Goal: Transaction & Acquisition: Purchase product/service

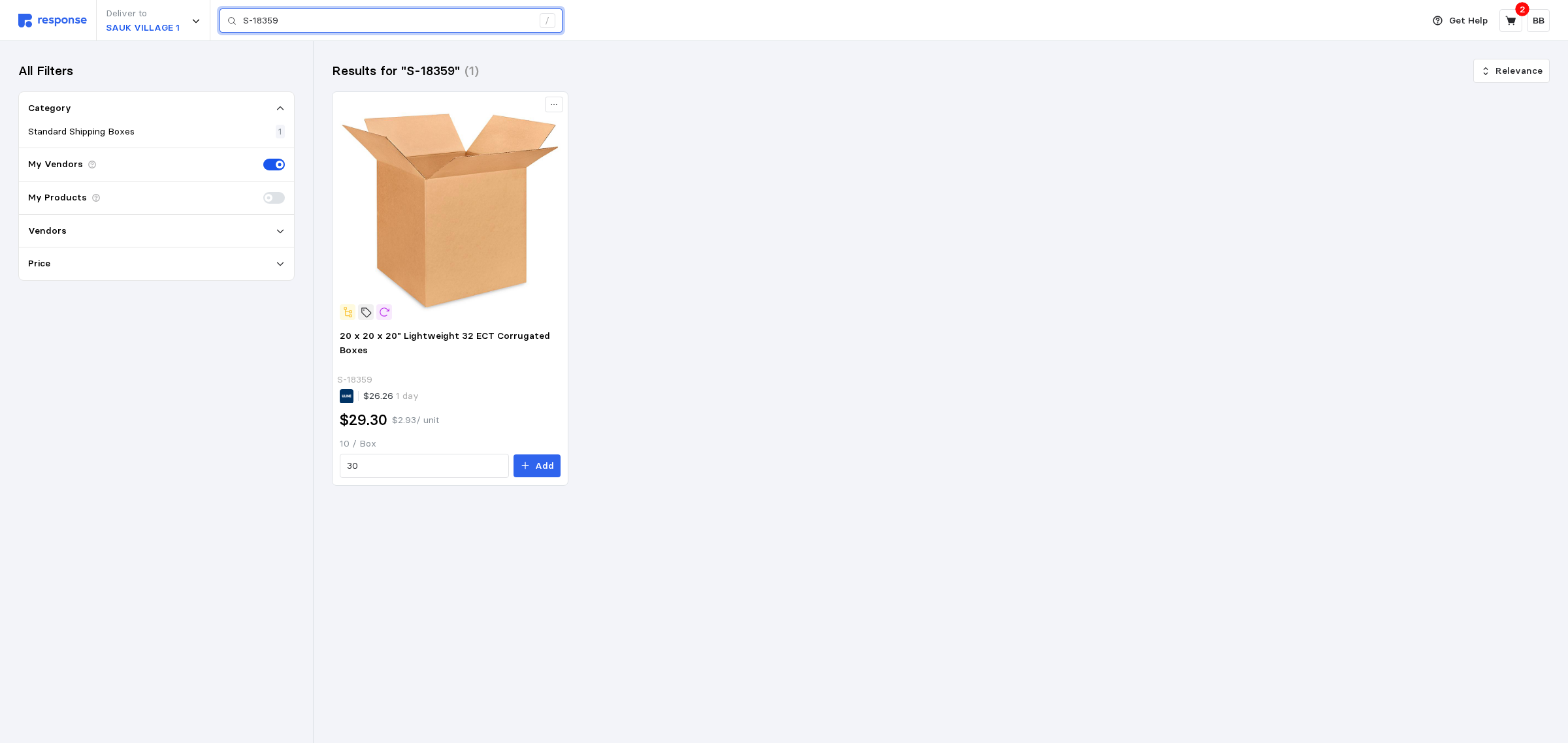
drag, startPoint x: 302, startPoint y: 20, endPoint x: 165, endPoint y: -5, distance: 139.3
click at [165, 0] on html "Deliver to SAUK VILLAGE 1 S-18359 / Get Help 2 BB S-18359 / Home My Products Bu…" at bounding box center [784, 372] width 1568 height 743
paste input "10100220-EA"
type input "10100220-EA"
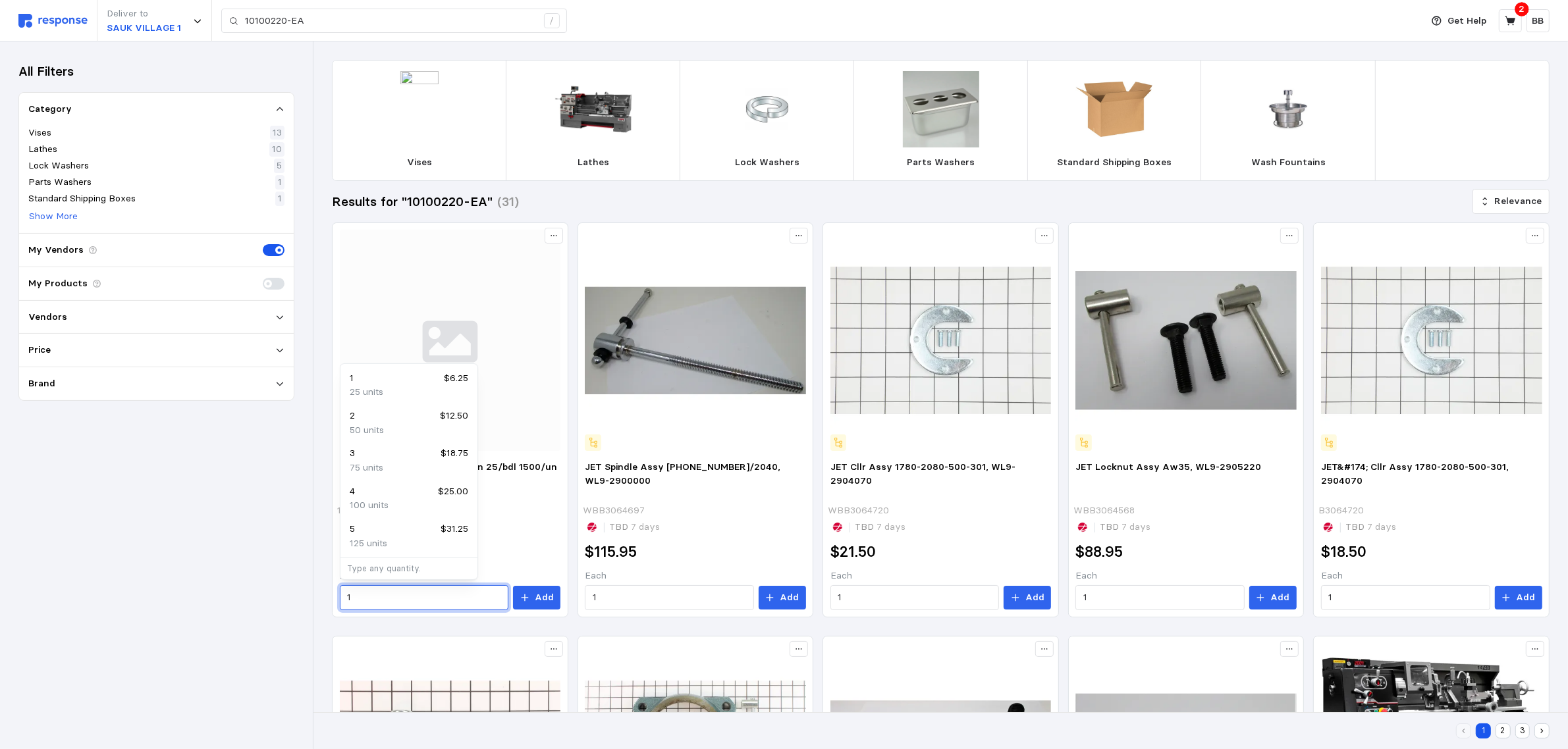
drag, startPoint x: 361, startPoint y: 594, endPoint x: 320, endPoint y: 593, distance: 41.0
type input "48"
click at [521, 603] on button "Add" at bounding box center [536, 598] width 48 height 23
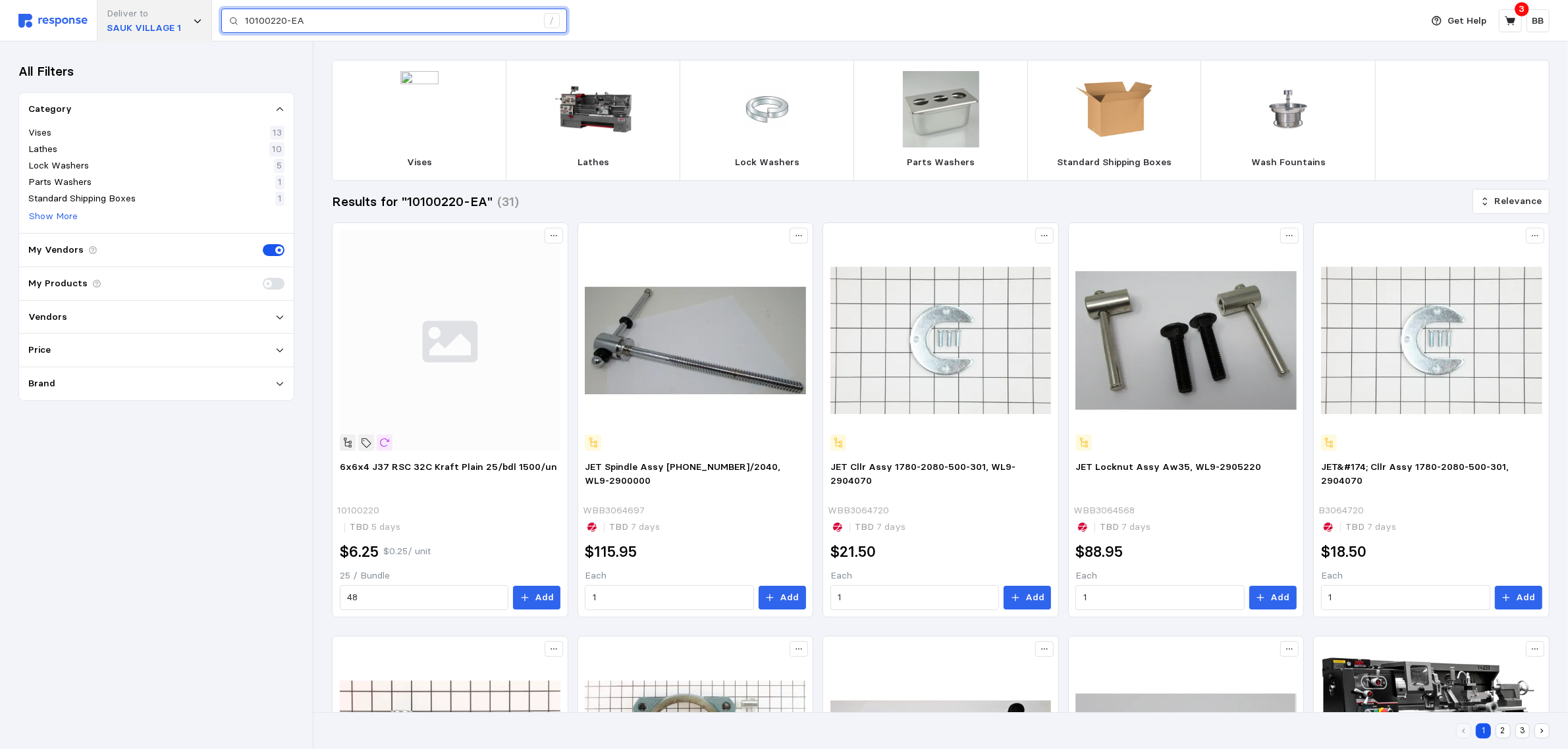
drag, startPoint x: 402, startPoint y: 18, endPoint x: 194, endPoint y: 17, distance: 208.0
click at [194, 17] on div "Deliver to [GEOGRAPHIC_DATA] 1 10100220-EA /" at bounding box center [717, 21] width 1396 height 41
paste input "S-19063"
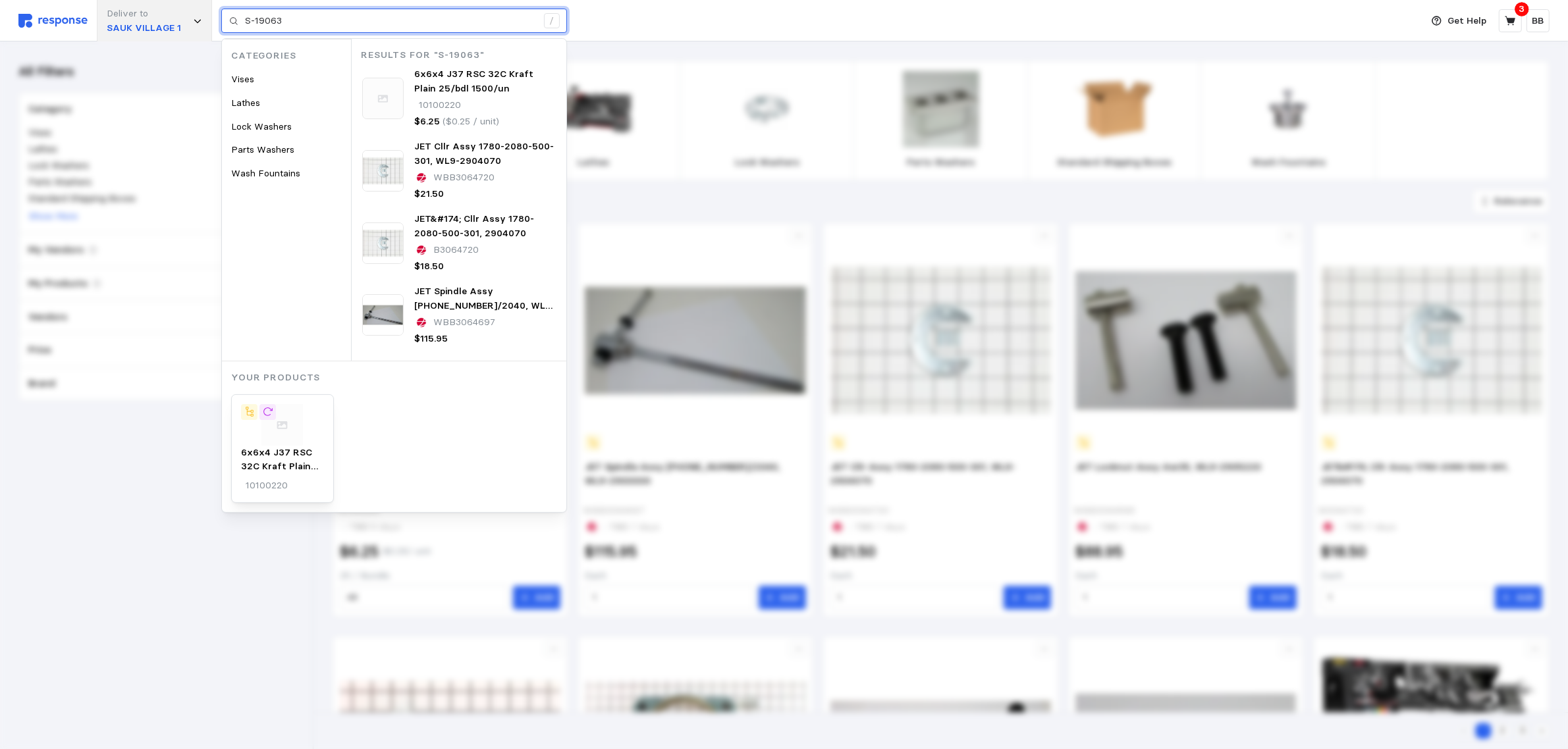
type input "S-19063"
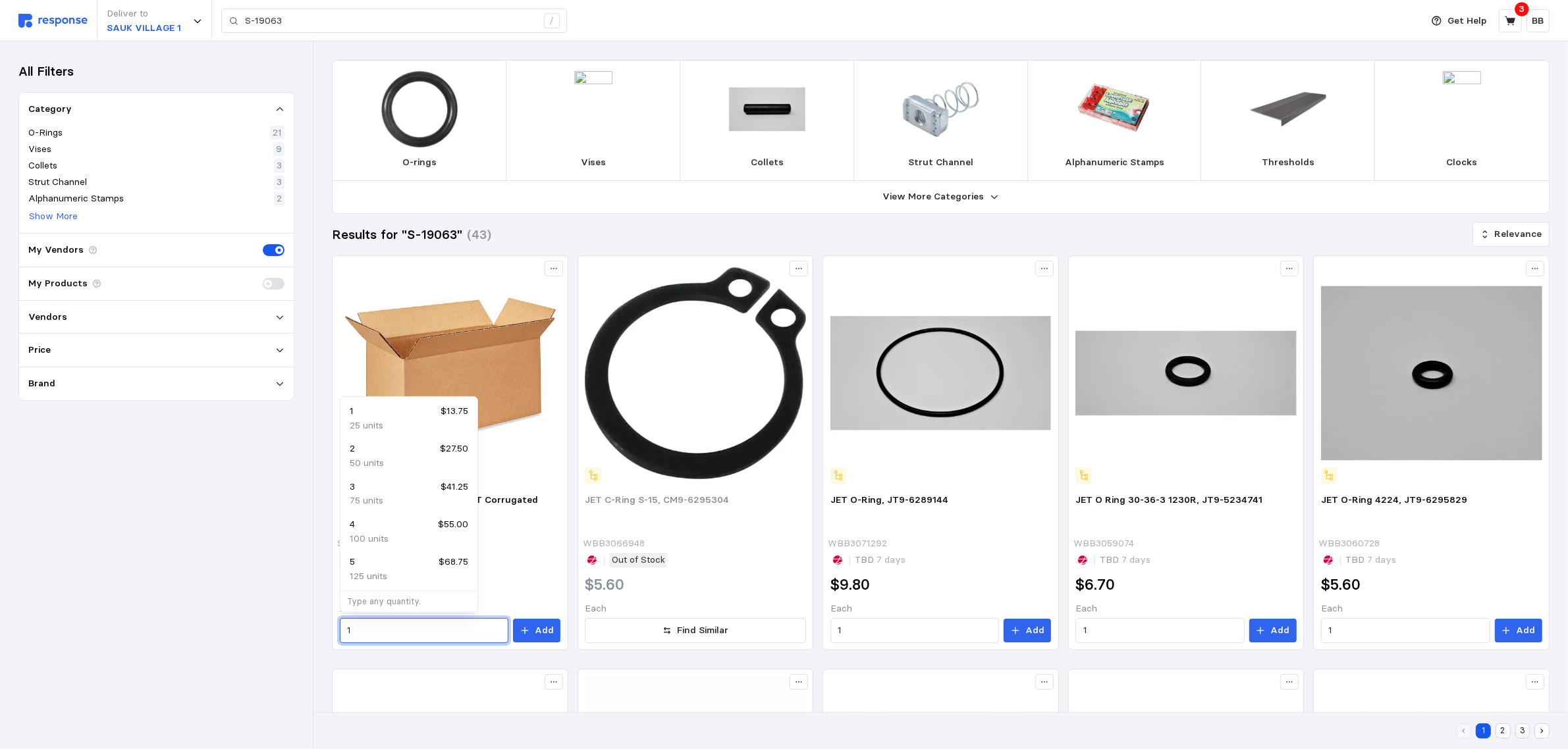
drag, startPoint x: 389, startPoint y: 634, endPoint x: 272, endPoint y: 631, distance: 117.0
type input "48"
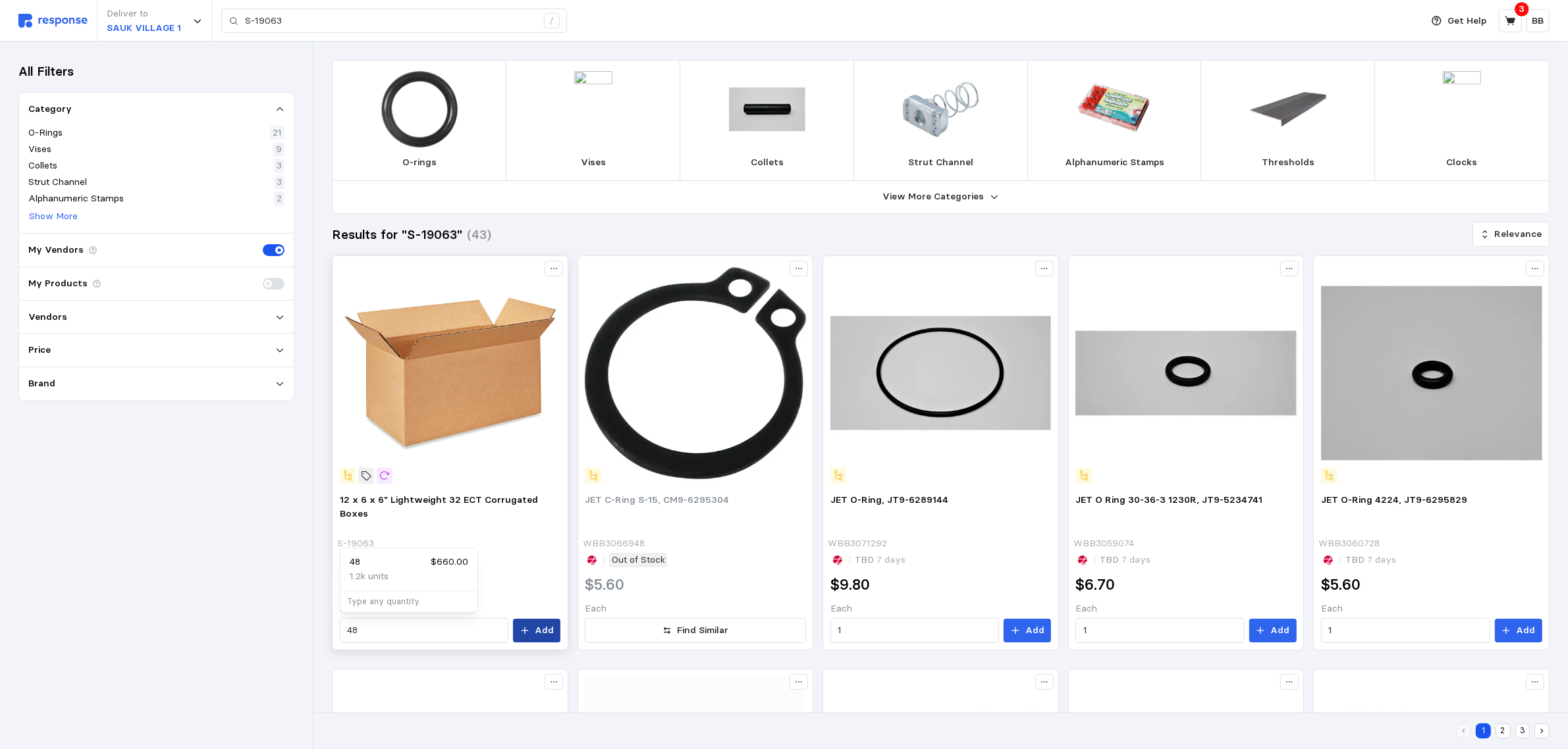
click at [538, 626] on p "Add" at bounding box center [545, 630] width 19 height 15
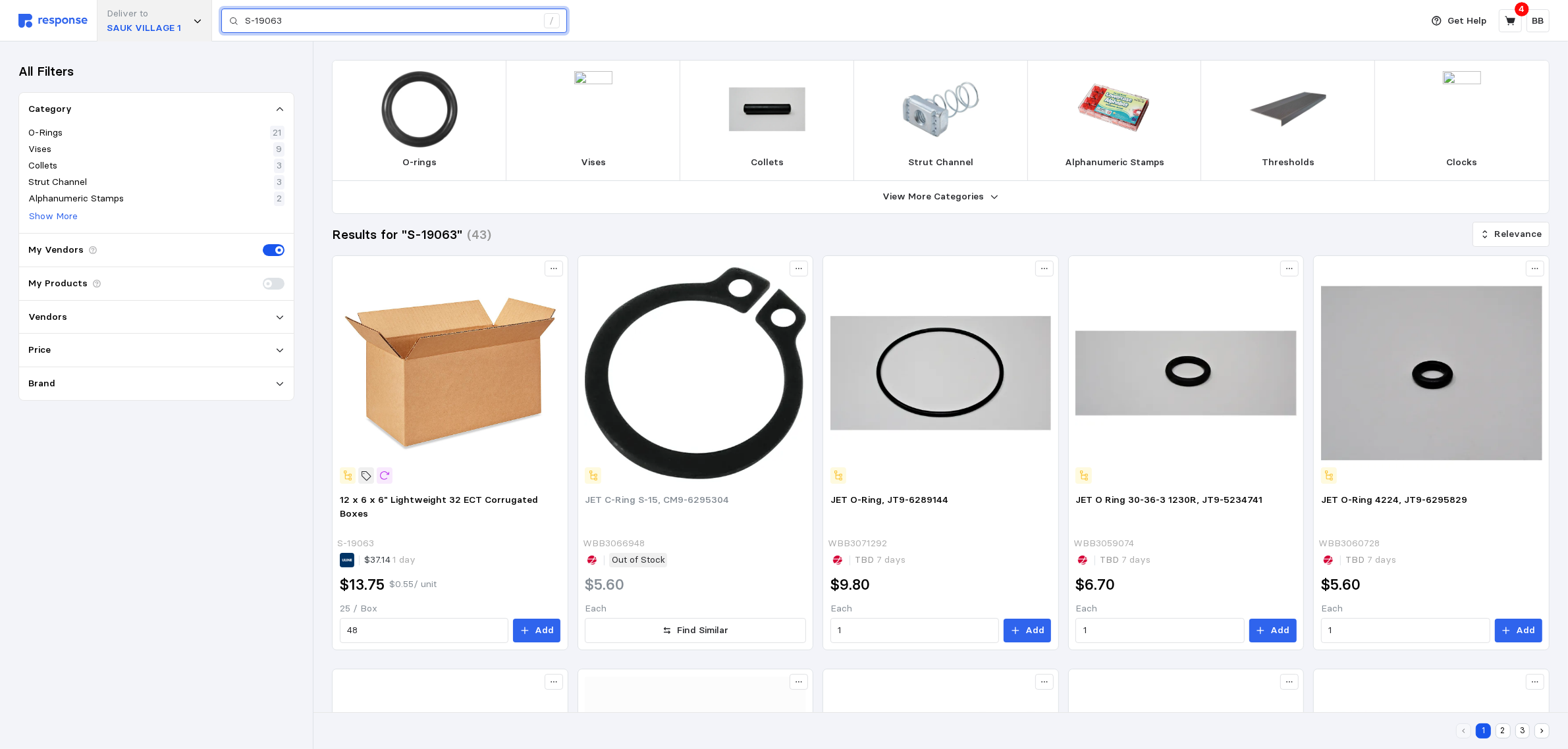
drag, startPoint x: 448, startPoint y: 20, endPoint x: 171, endPoint y: 18, distance: 277.0
click at [171, 18] on div "Deliver to [GEOGRAPHIC_DATA] 1 S-19063 /" at bounding box center [717, 21] width 1396 height 41
paste input "4"
type input "S-19064"
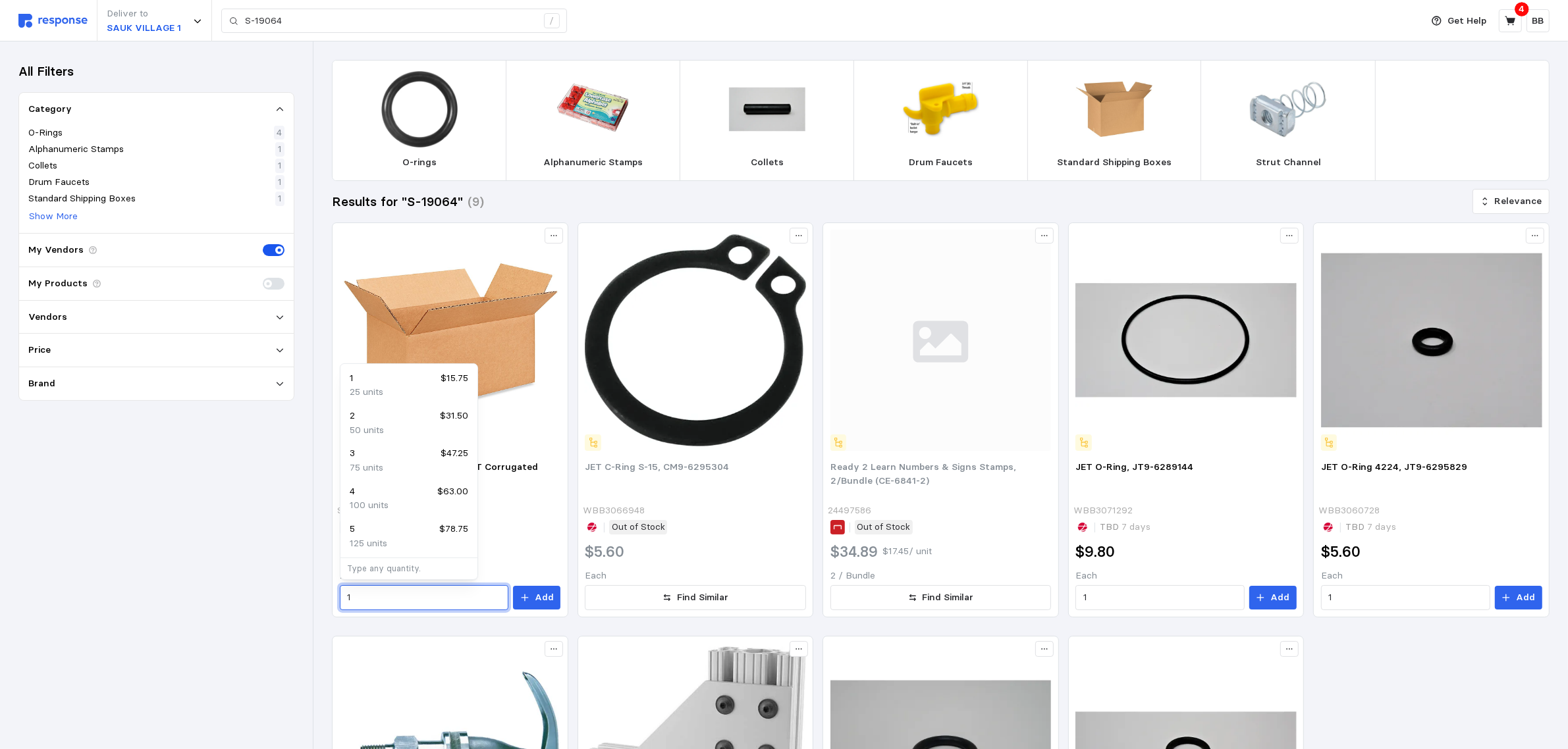
drag, startPoint x: 373, startPoint y: 594, endPoint x: 269, endPoint y: 582, distance: 104.7
click at [269, 582] on div "Deliver to SAUK VILLAGE 1 S-19064 / Get Help 4 BB S-19064 / Home My Products Bu…" at bounding box center [784, 543] width 1568 height 1087
type input "24"
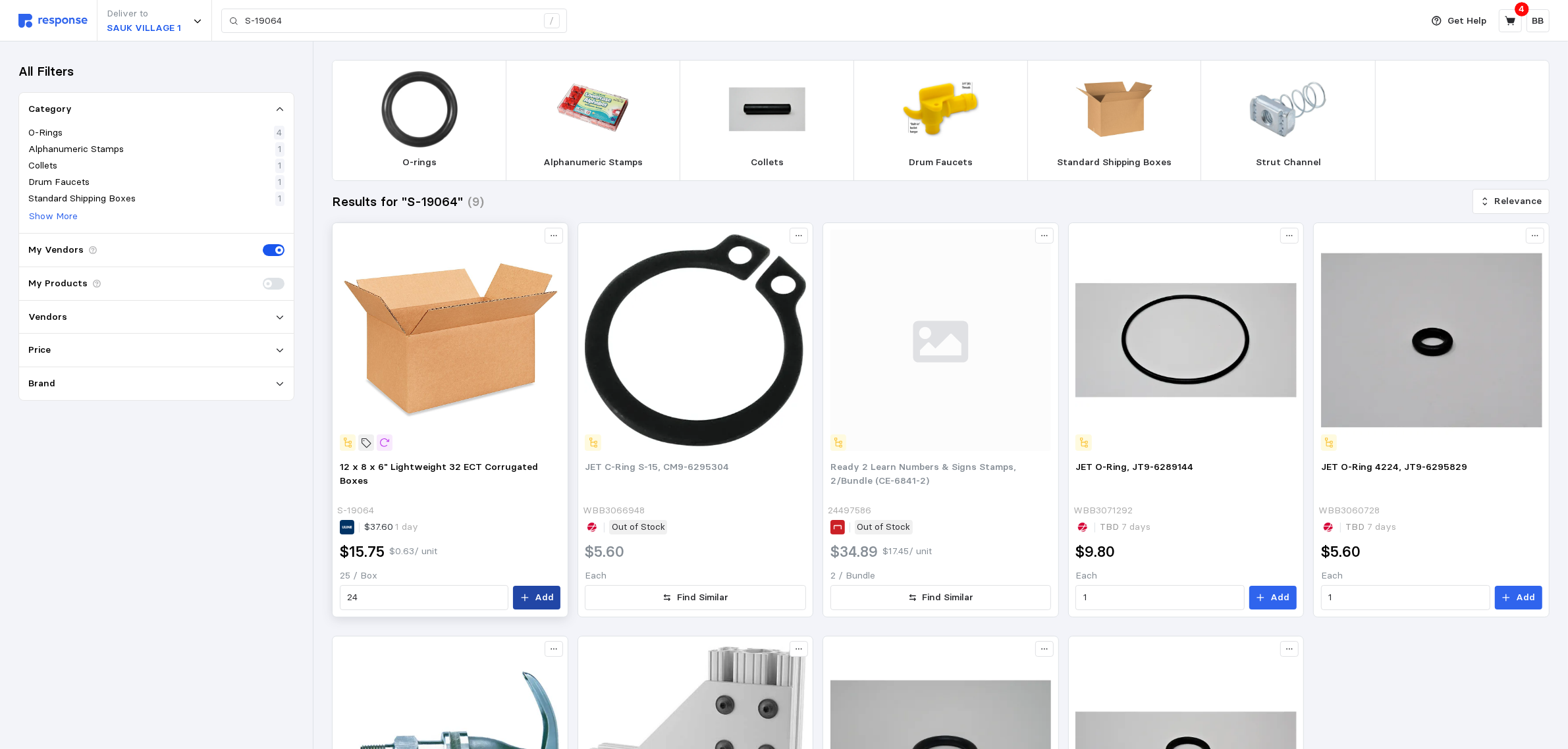
click at [540, 597] on p "Add" at bounding box center [545, 598] width 19 height 15
click at [1512, 21] on icon at bounding box center [1509, 20] width 10 height 9
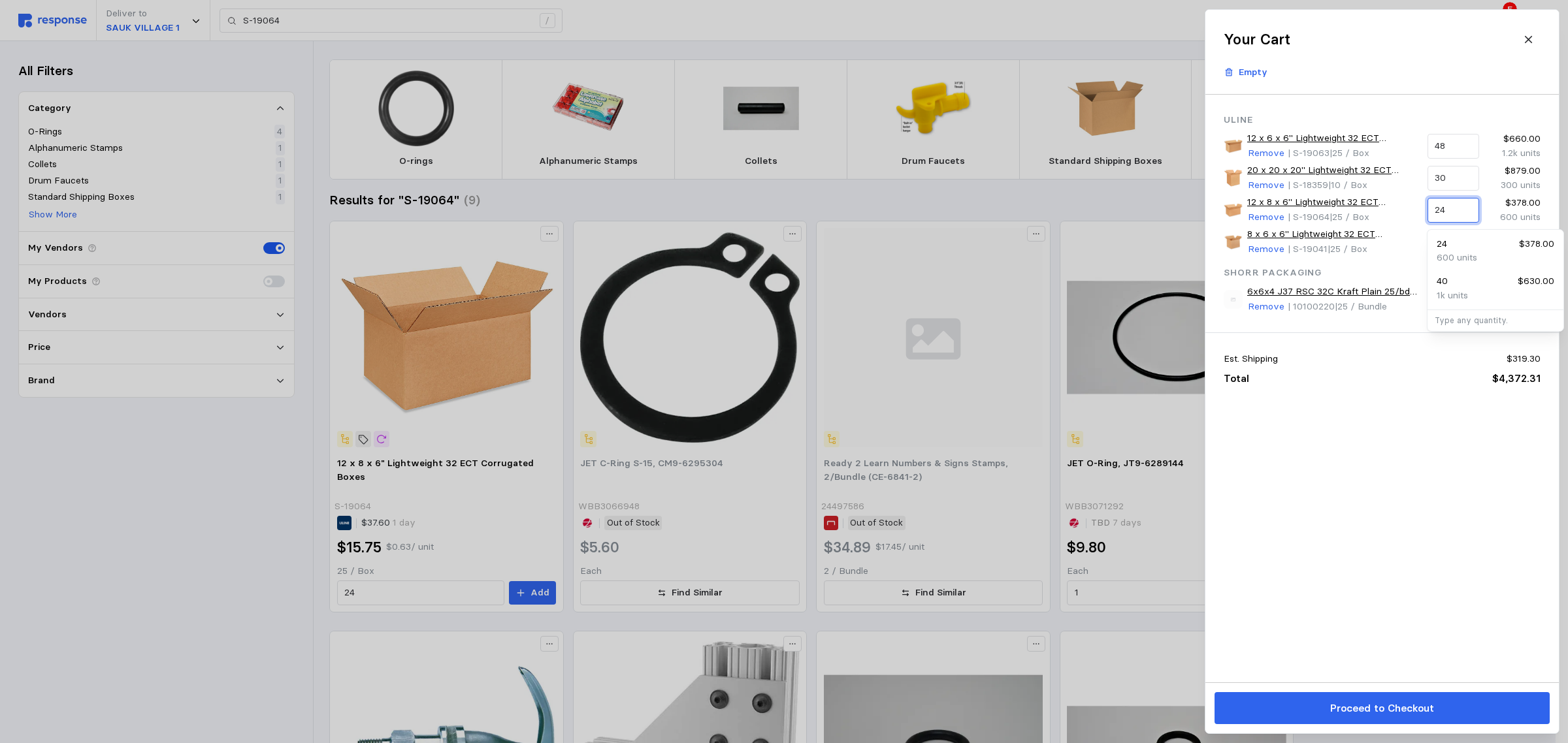
drag, startPoint x: 1441, startPoint y: 208, endPoint x: 1355, endPoint y: 191, distance: 87.7
click at [1355, 191] on div "12 x 8 x 6" Lightweight 32 ECT Corrugated Boxes Remove | S-19064 | 25 / Box 24 …" at bounding box center [1382, 210] width 326 height 38
click at [1457, 249] on div "36 $567.00" at bounding box center [1495, 244] width 117 height 14
type input "36"
click at [308, 19] on div at bounding box center [784, 372] width 1568 height 743
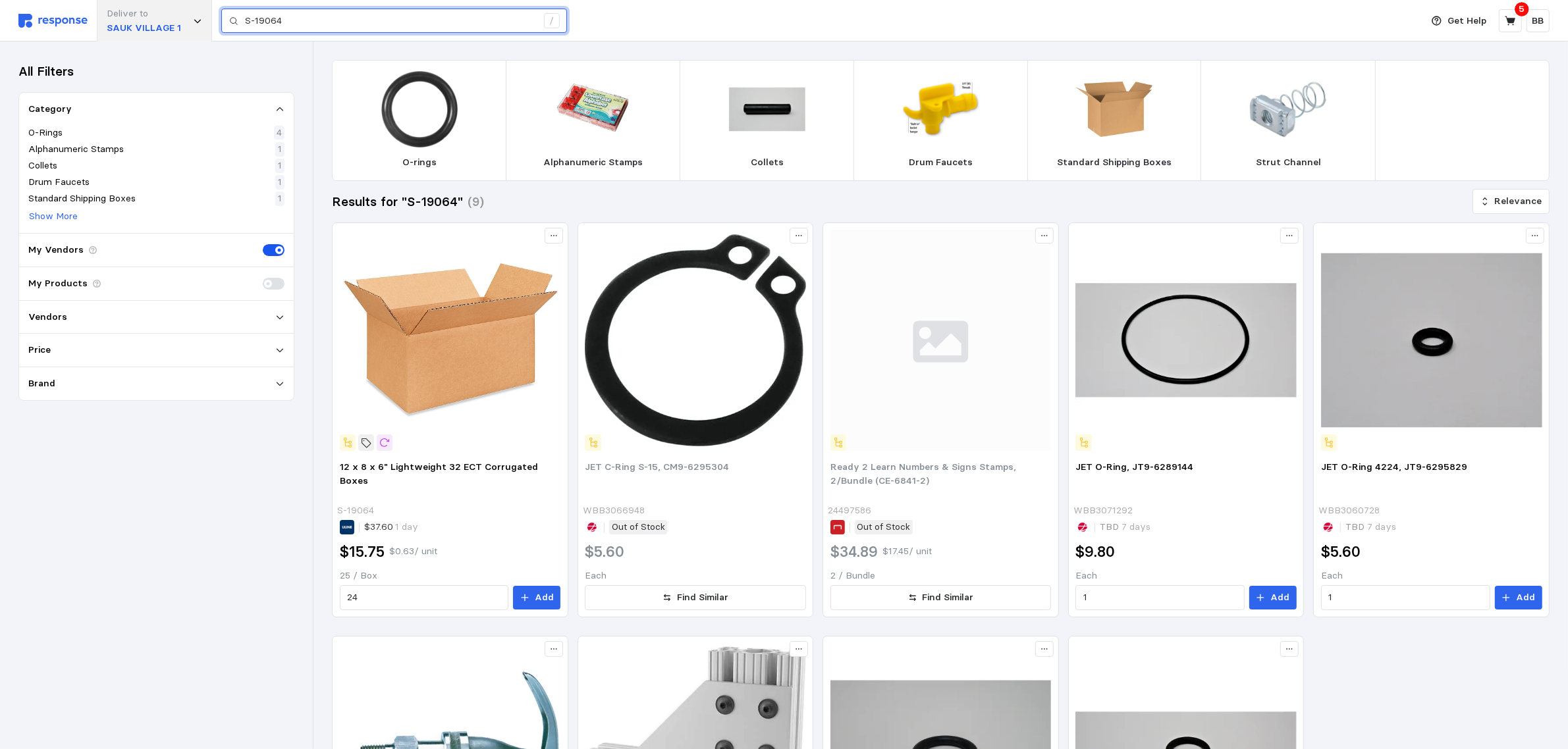
drag, startPoint x: 306, startPoint y: 20, endPoint x: 191, endPoint y: 17, distance: 115.0
click at [191, 17] on div "Deliver to [GEOGRAPHIC_DATA] 1 S-19064 /" at bounding box center [717, 21] width 1396 height 41
paste input "8342"
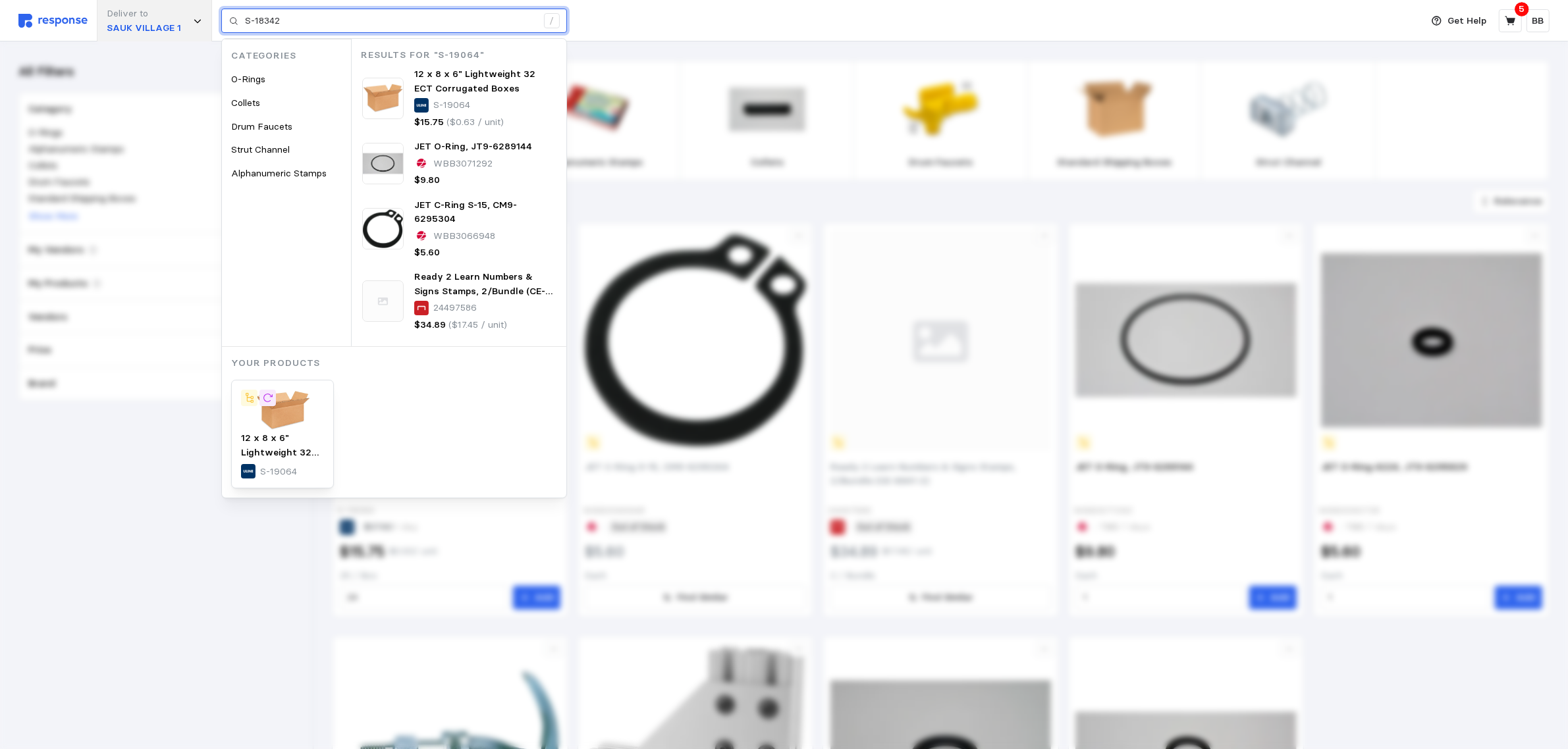
type input "S-18342"
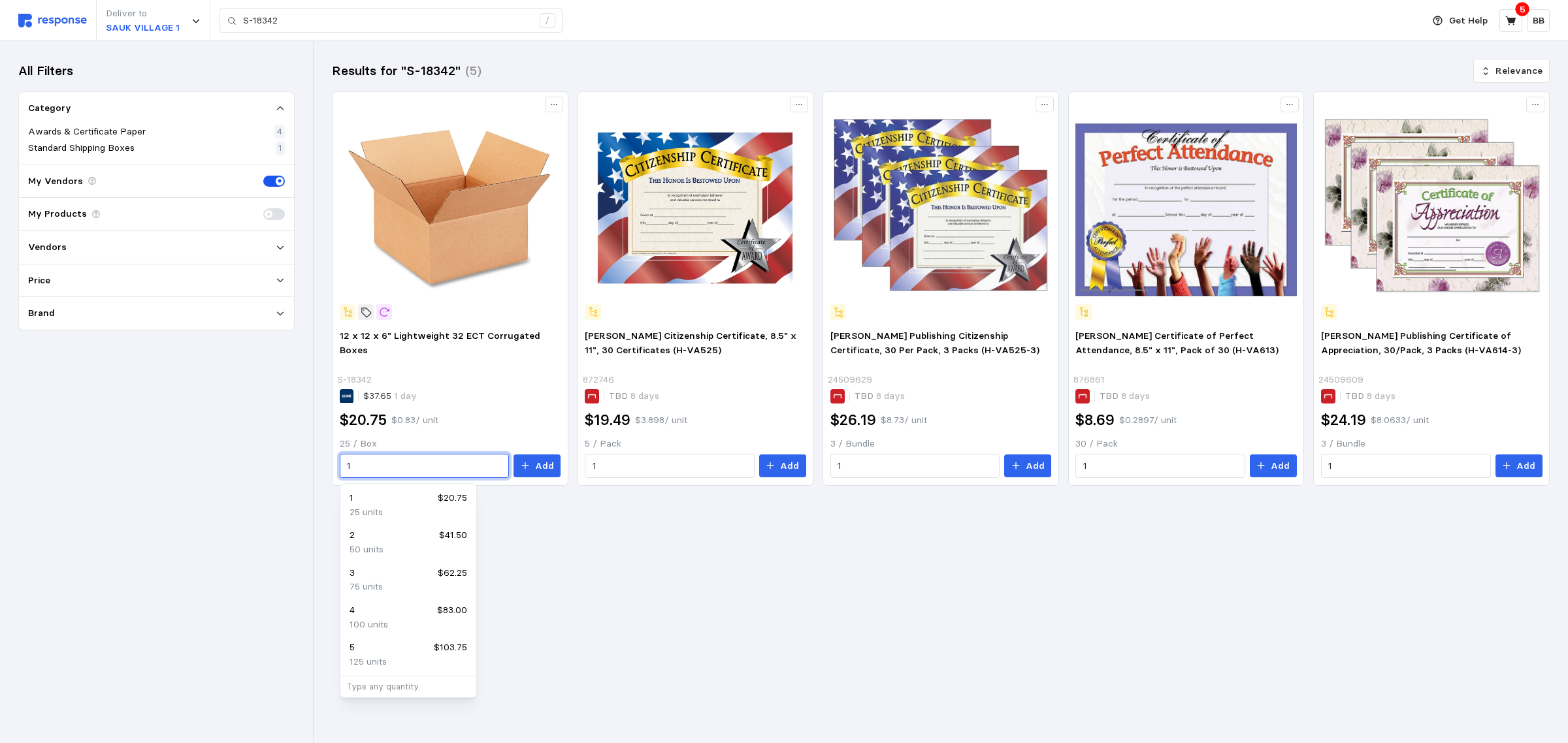
drag, startPoint x: 378, startPoint y: 465, endPoint x: 311, endPoint y: 465, distance: 67.0
click at [311, 465] on div "Deliver to SAUK VILLAGE 1 S-18342 / Get Help 5 BB S-18342 / Home My Products Bu…" at bounding box center [784, 372] width 1568 height 743
click at [365, 502] on div "24 $498.00" at bounding box center [408, 498] width 117 height 14
type input "24"
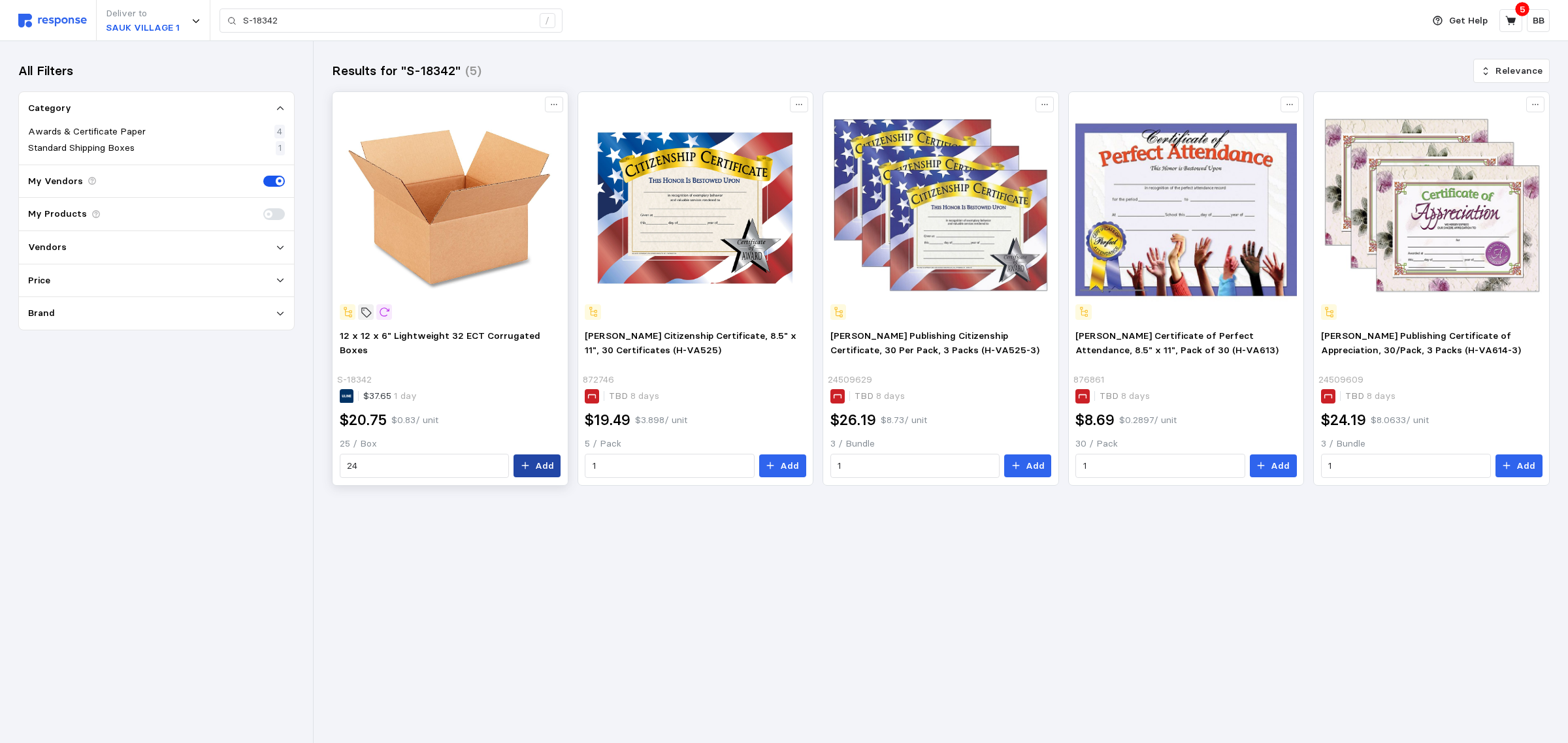
click at [522, 465] on icon at bounding box center [524, 465] width 9 height 9
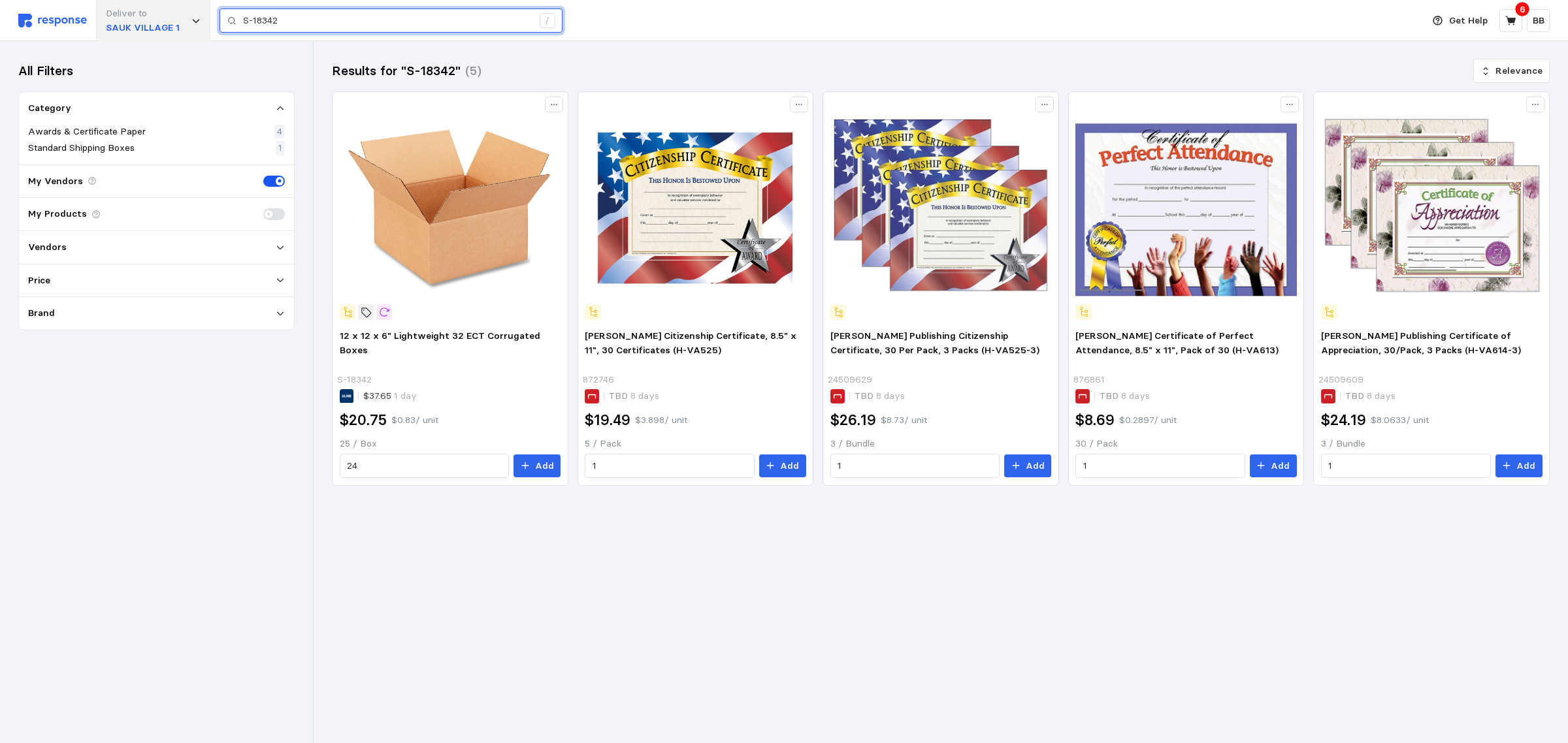
drag, startPoint x: 352, startPoint y: 21, endPoint x: 167, endPoint y: 21, distance: 185.0
click at [167, 21] on div "Deliver to [GEOGRAPHIC_DATA] 1 S-18342 /" at bounding box center [717, 21] width 1397 height 41
paste input "98"
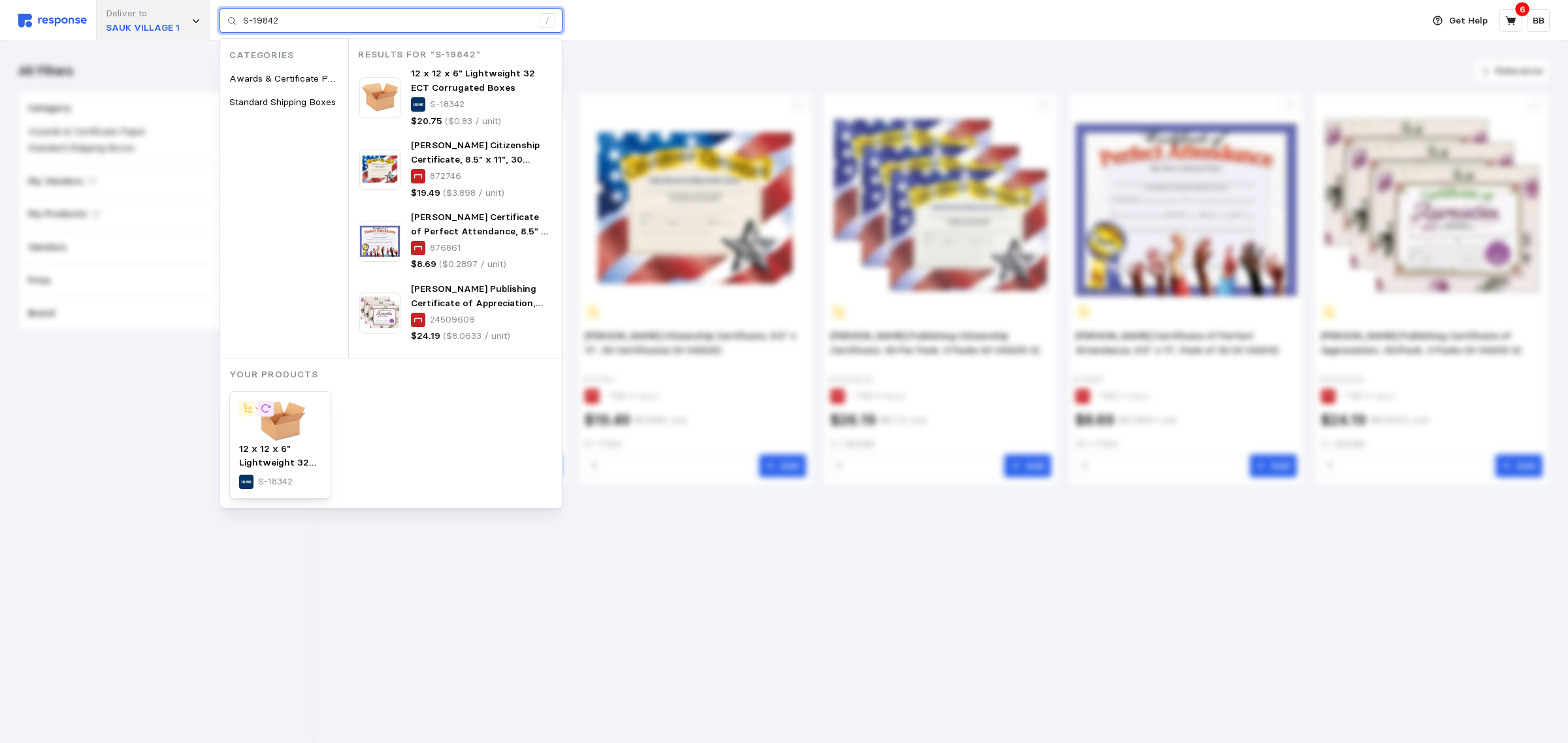
type input "S-19842"
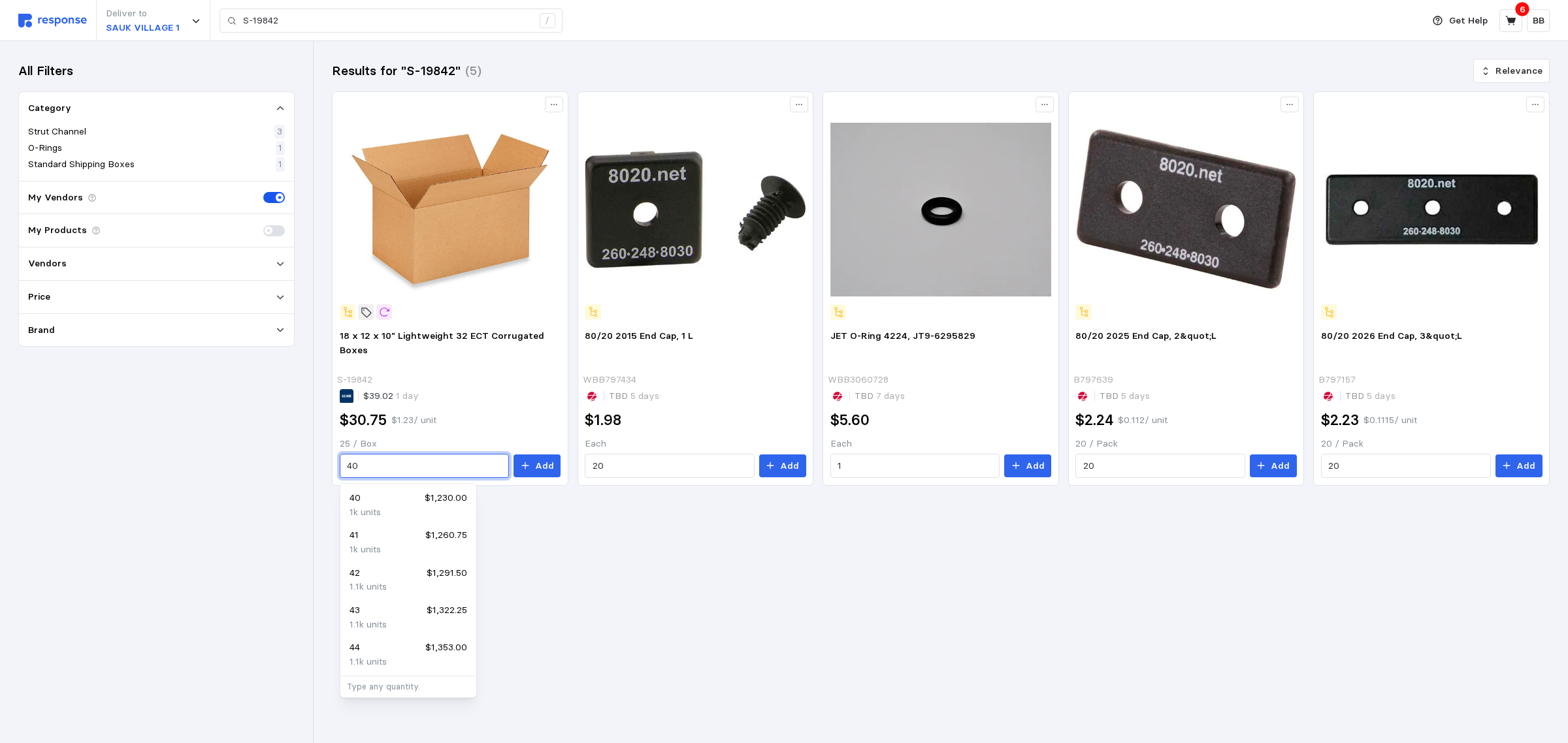
drag, startPoint x: 400, startPoint y: 467, endPoint x: 298, endPoint y: 467, distance: 102.0
click at [298, 467] on div "Deliver to SAUK VILLAGE 1 S-19842 / Get Help 6 BB S-19842 / Home My Products Bu…" at bounding box center [784, 372] width 1568 height 743
type input "12"
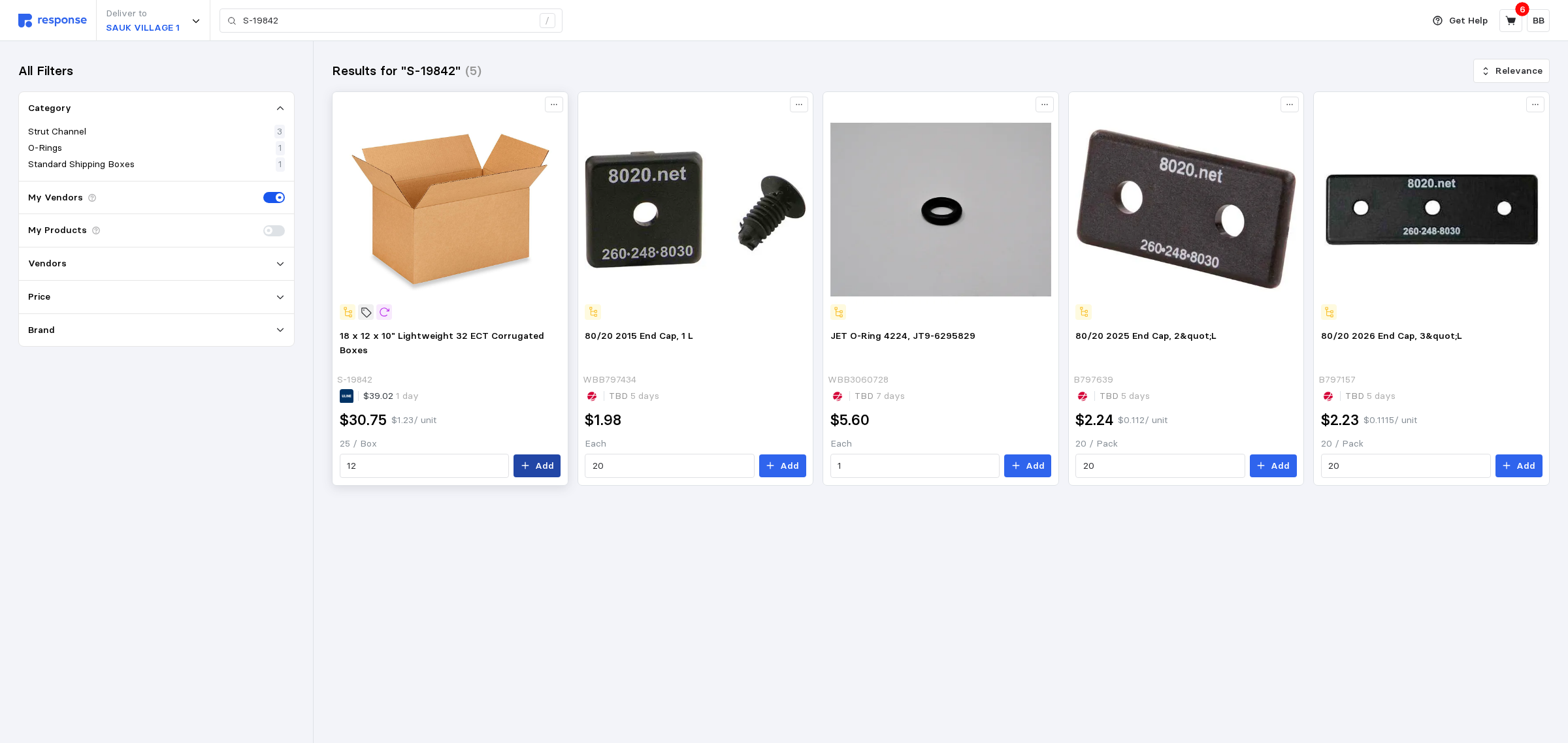
click at [530, 467] on icon at bounding box center [524, 465] width 9 height 9
click at [945, 614] on main "Results for "S-19842" (5) Relevance 18 x 12 x 10" Lightweight 32 ECT Corrugated…" at bounding box center [784, 372] width 1568 height 743
click at [1509, 12] on button at bounding box center [1510, 20] width 23 height 23
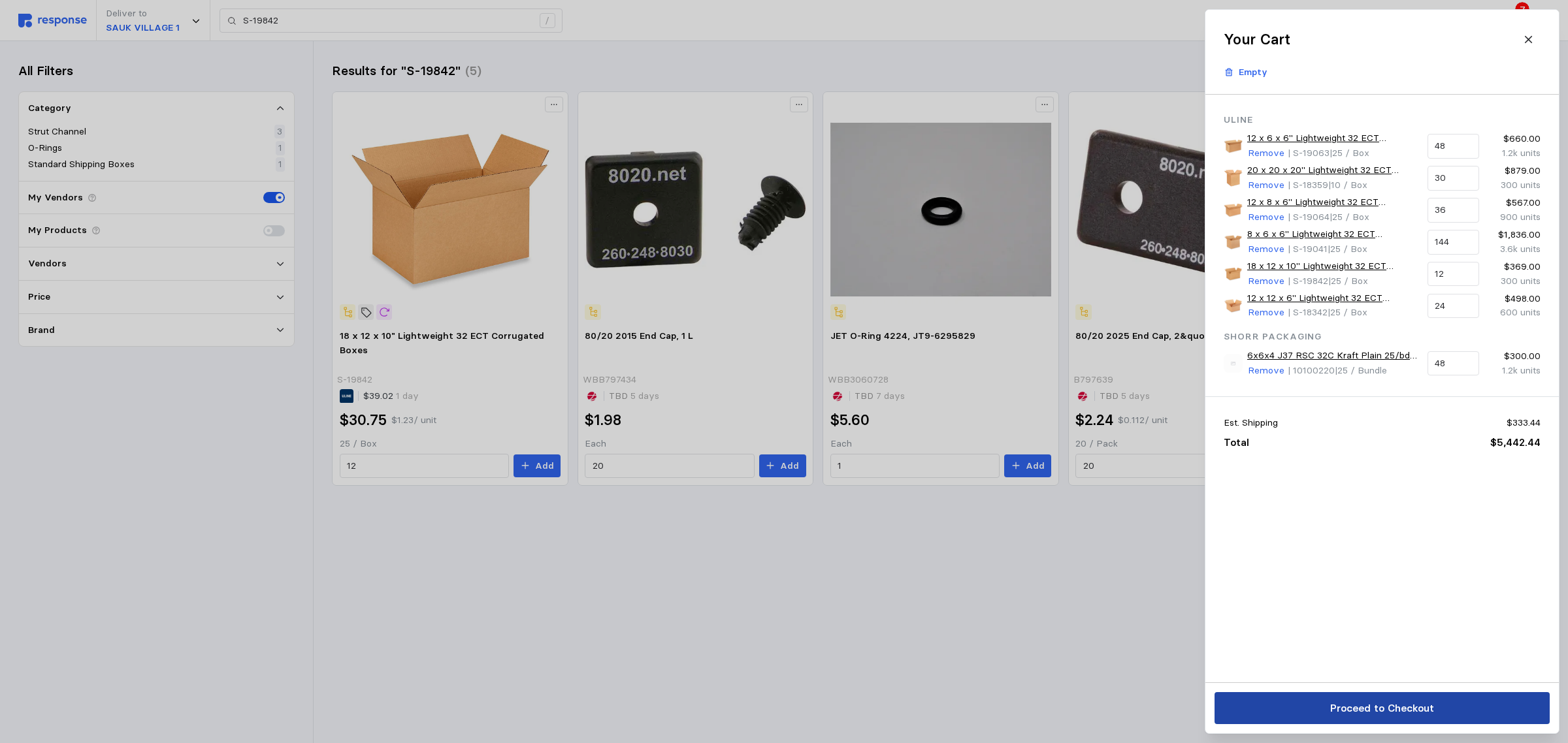
click at [1344, 703] on p "Proceed to Checkout" at bounding box center [1381, 708] width 104 height 16
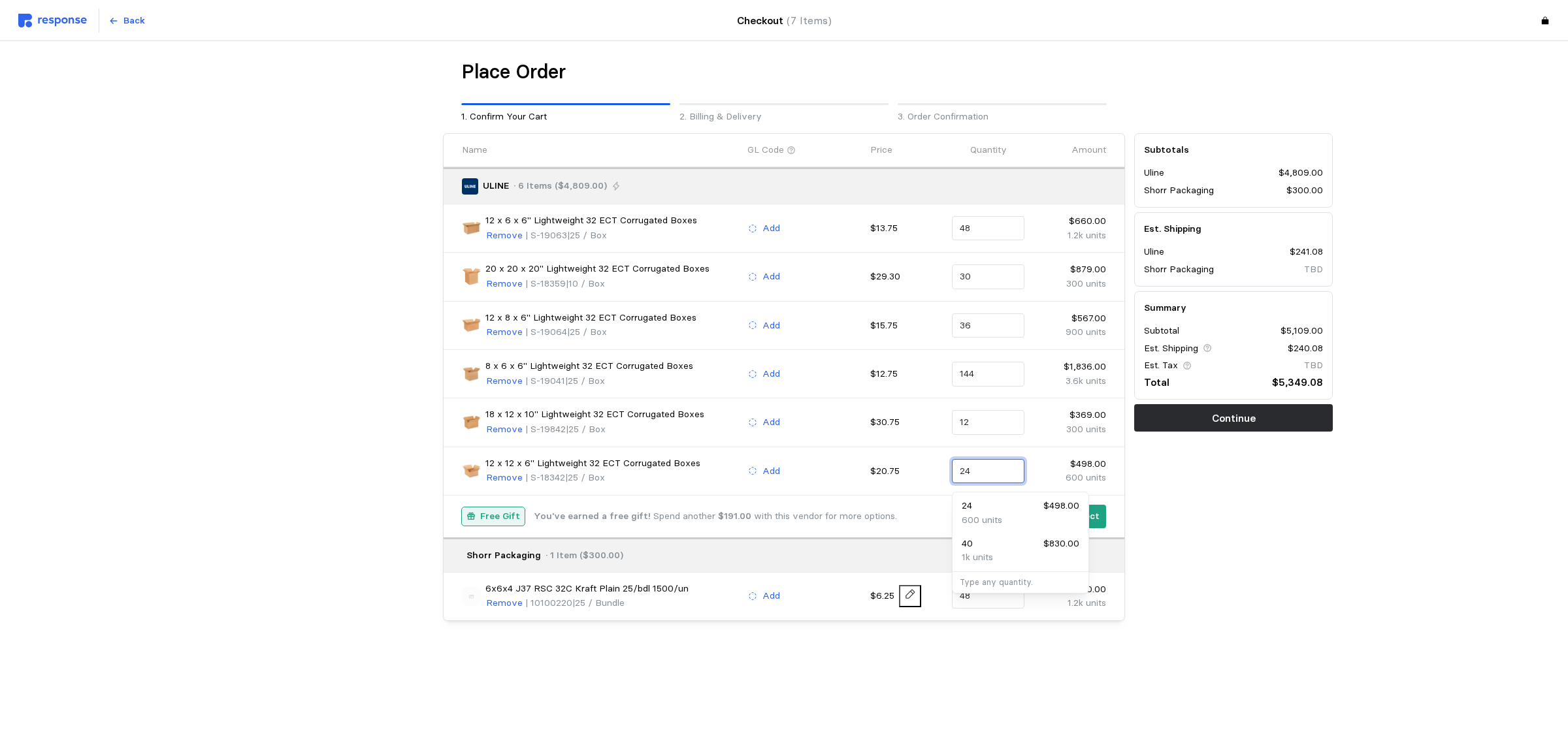
drag, startPoint x: 977, startPoint y: 472, endPoint x: 933, endPoint y: 465, distance: 44.6
click at [933, 465] on div "12 x 12 x 6" Lightweight 32 ECT Corrugated Boxes Remove | S-18342 | 25 / Box Ad…" at bounding box center [784, 471] width 654 height 38
click at [995, 516] on p "900 units" at bounding box center [981, 520] width 40 height 14
type input "36"
click at [1086, 522] on p "Select" at bounding box center [1085, 516] width 29 height 14
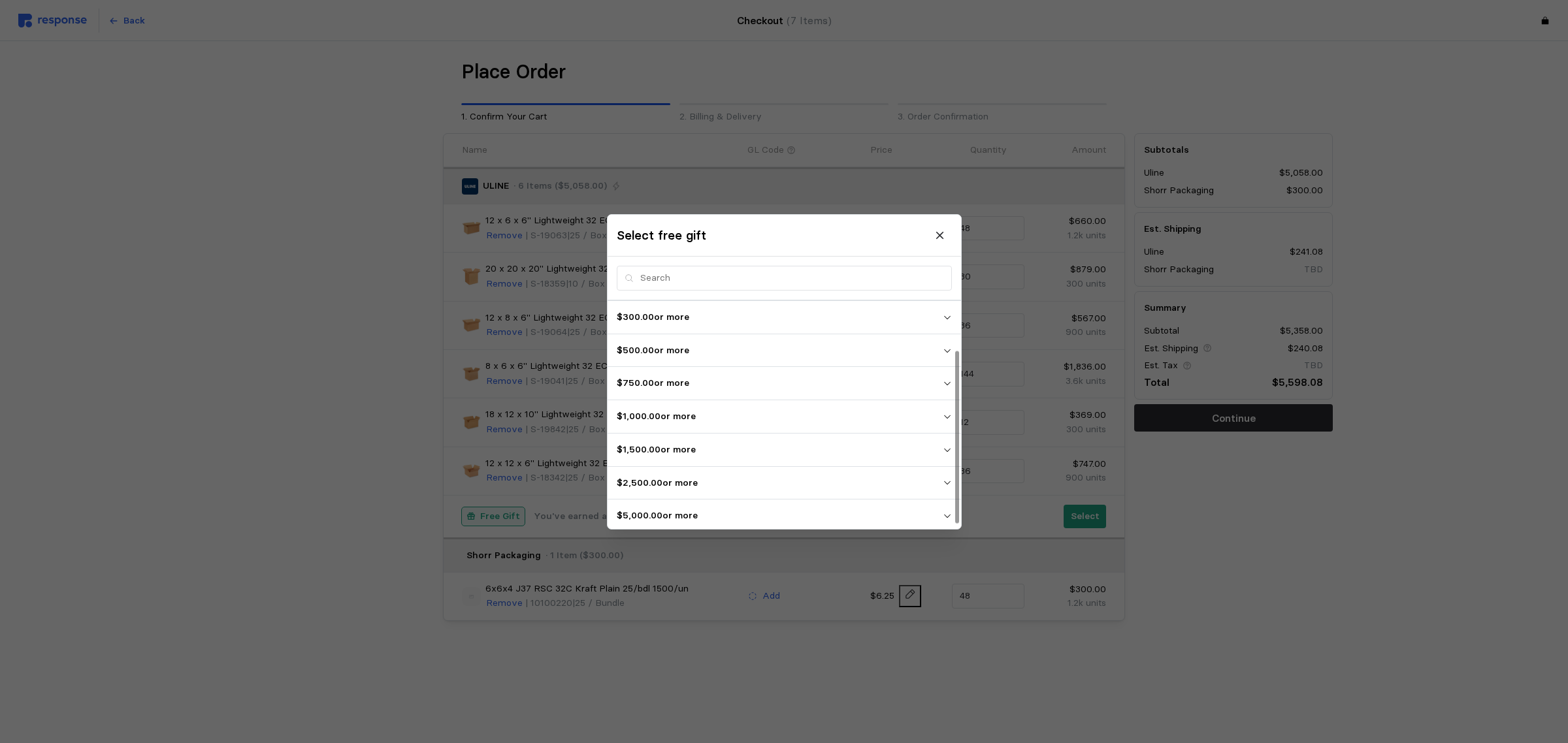
scroll to position [71, 0]
click at [674, 513] on p "$5,000.00 or more" at bounding box center [779, 511] width 326 height 14
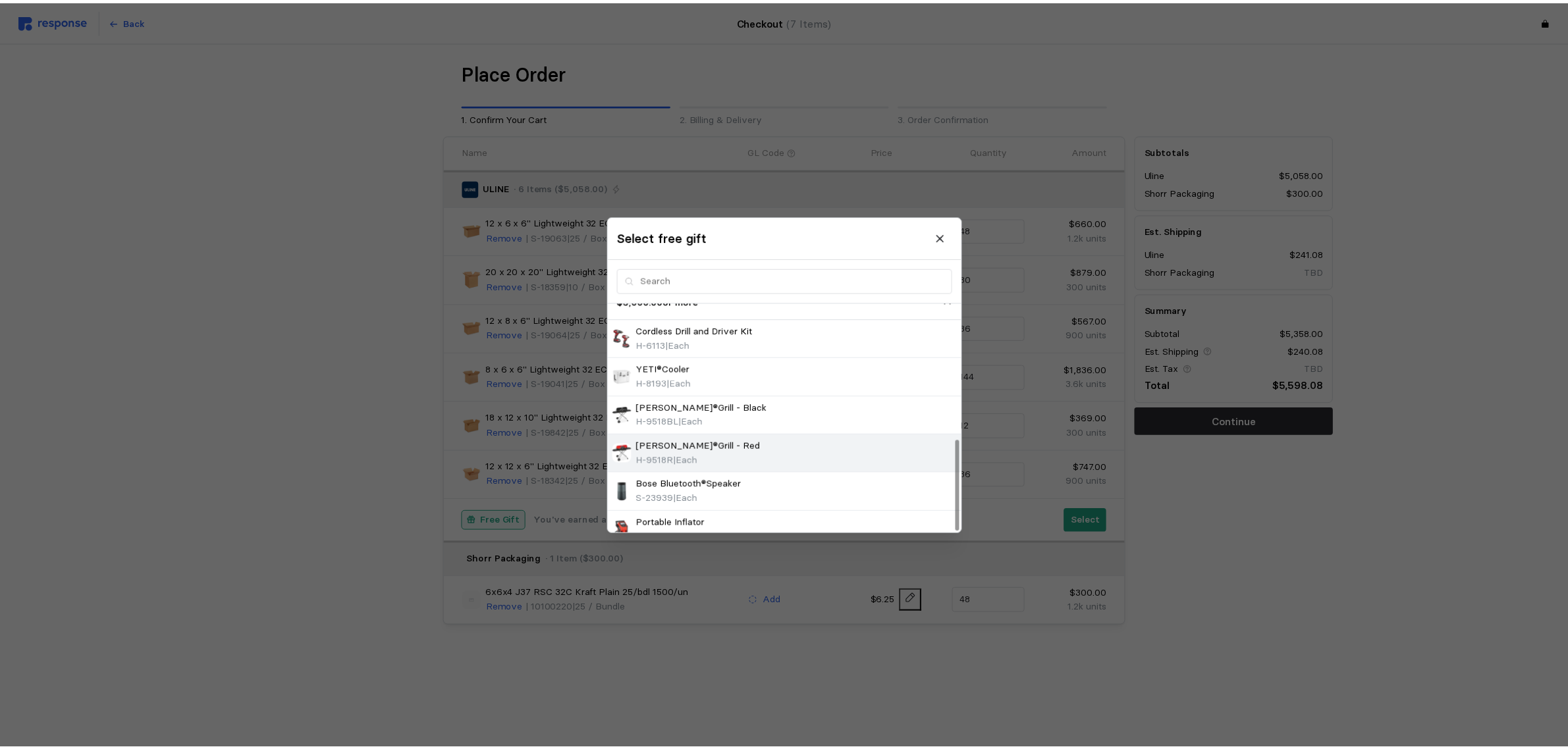
scroll to position [258, 0]
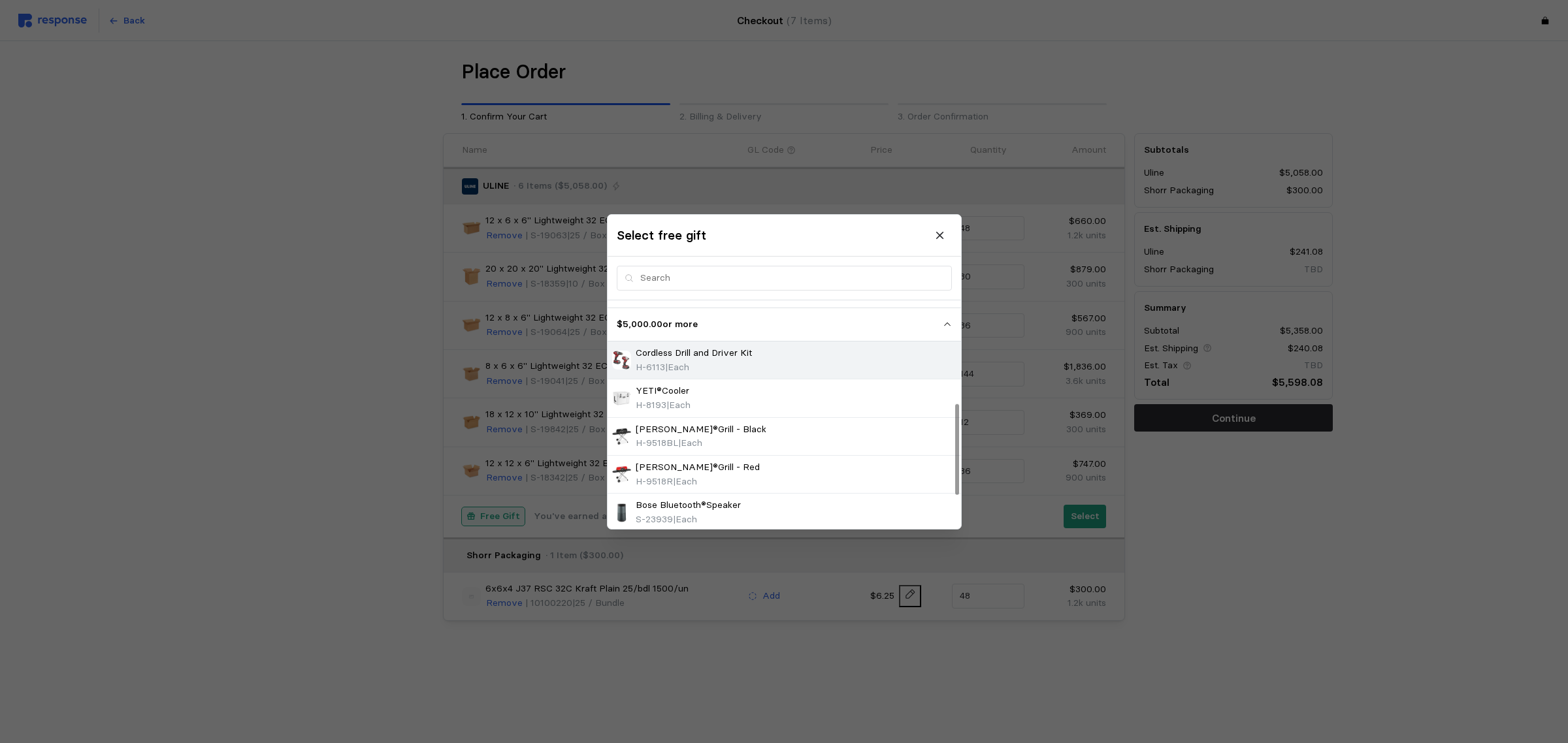
click at [677, 354] on p "Cordless Drill and Driver Kit" at bounding box center [694, 353] width 117 height 14
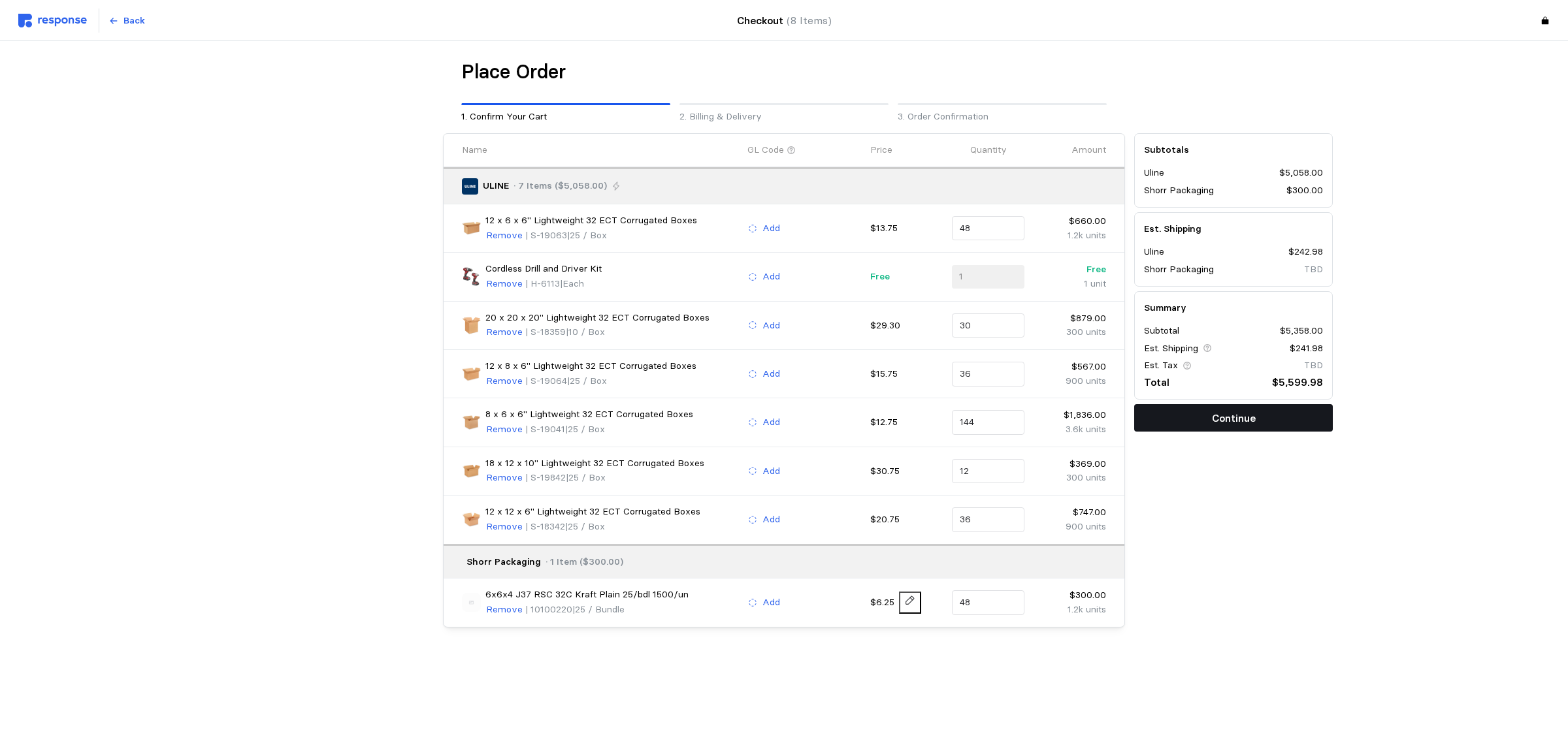
click at [1264, 413] on button "Continue" at bounding box center [1233, 418] width 199 height 27
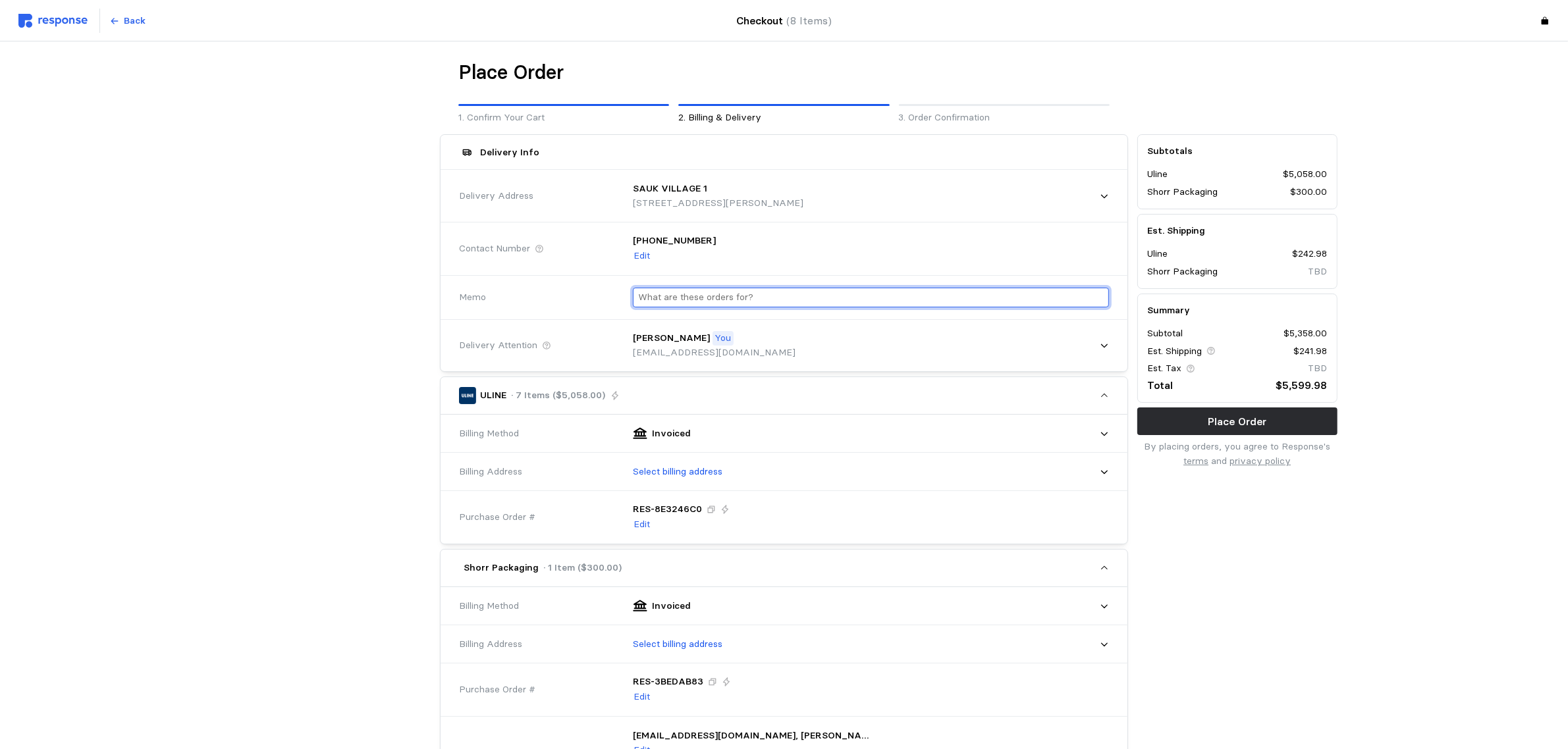
click at [703, 306] on input "text" at bounding box center [871, 298] width 466 height 19
type input "[PERSON_NAME]"
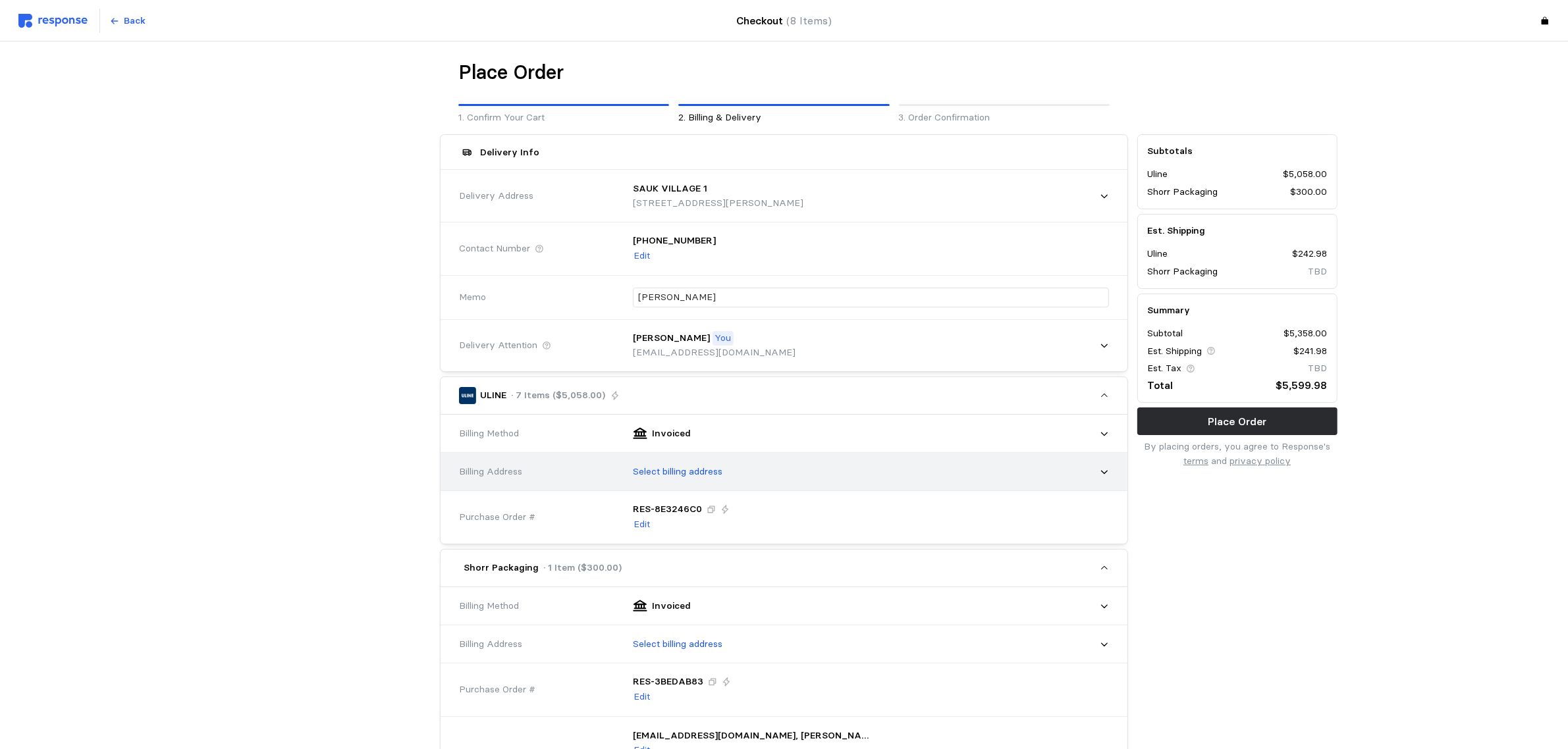
click at [711, 466] on p "Select billing address" at bounding box center [678, 472] width 90 height 15
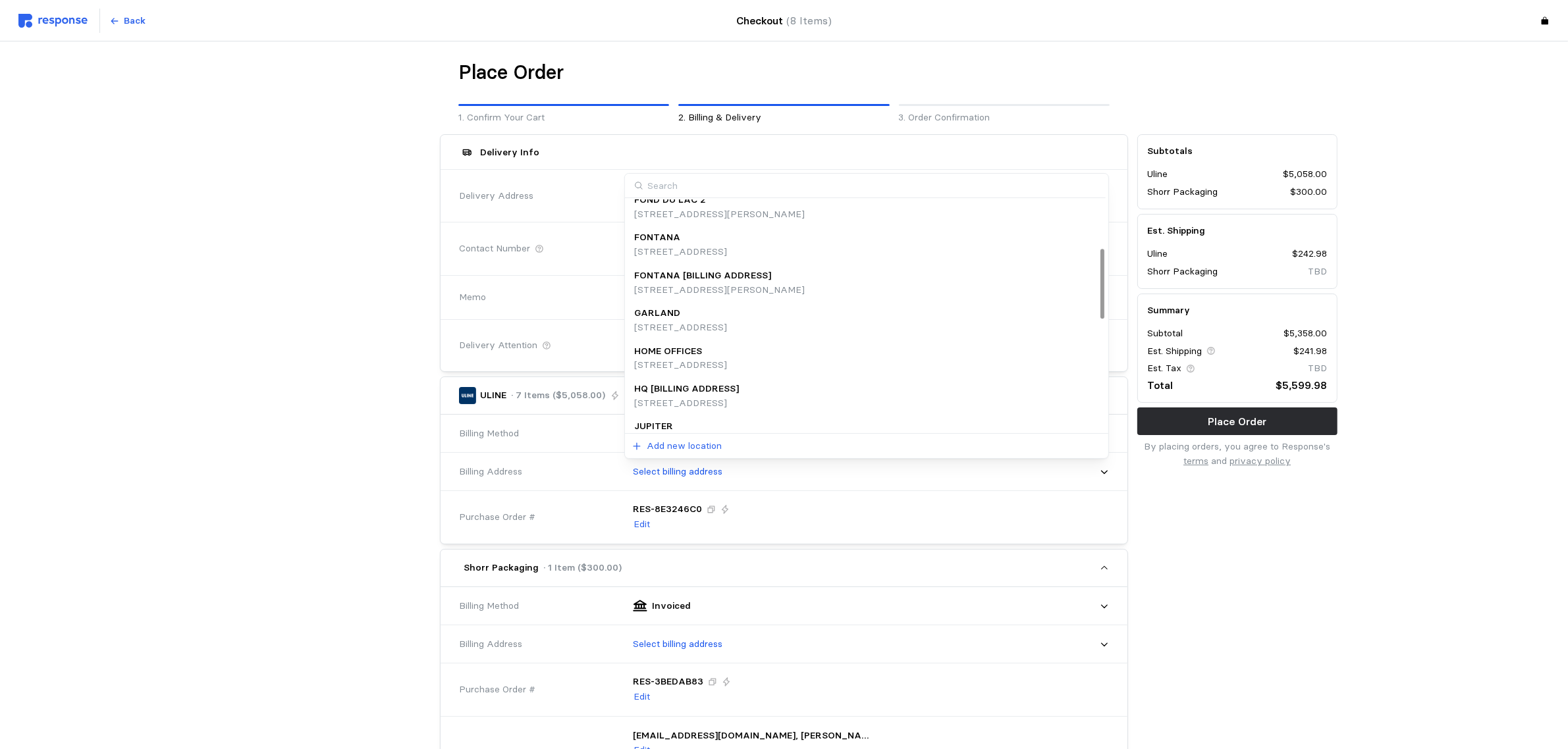
scroll to position [229, 0]
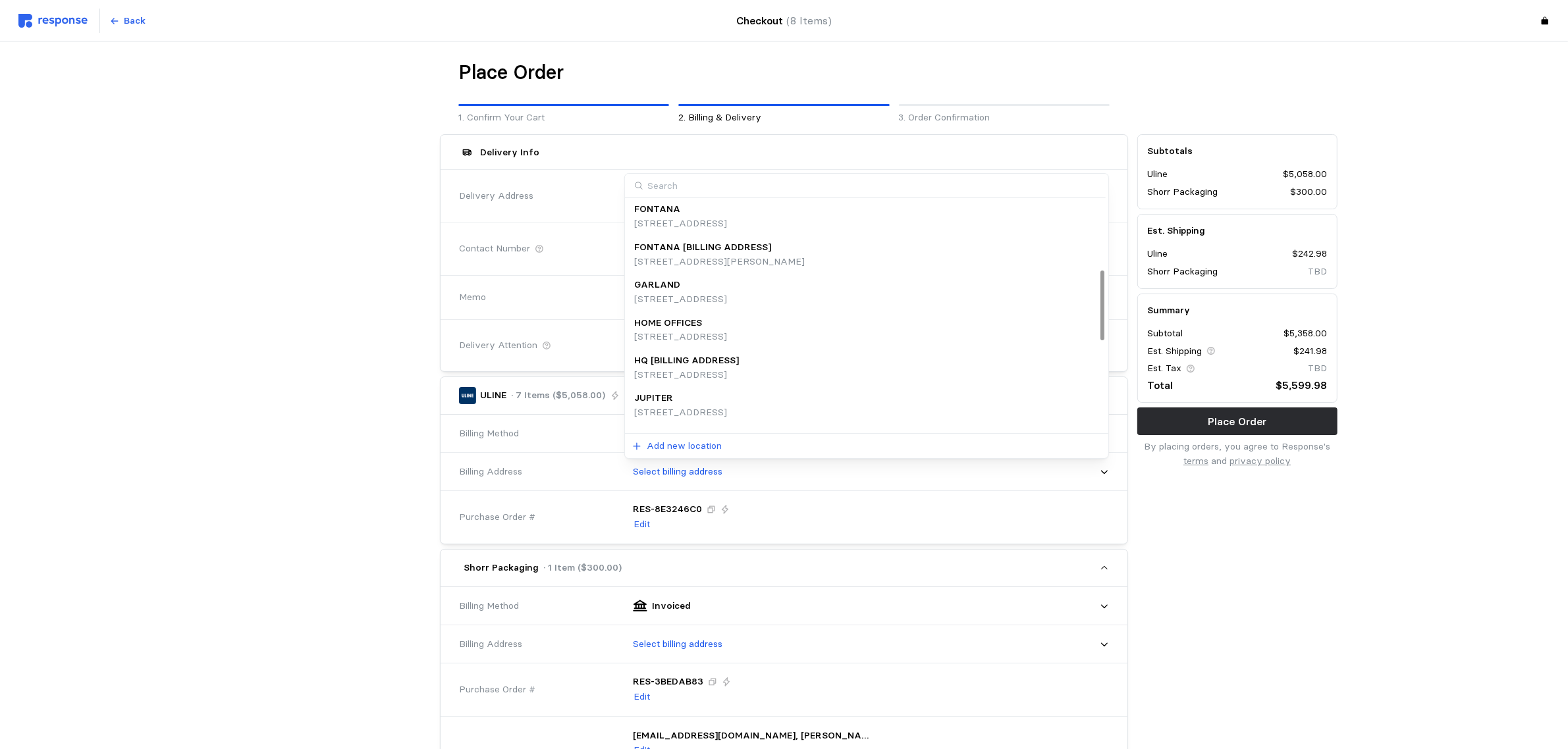
click at [711, 361] on p "HQ [BILLING ADDRESS]" at bounding box center [686, 361] width 104 height 15
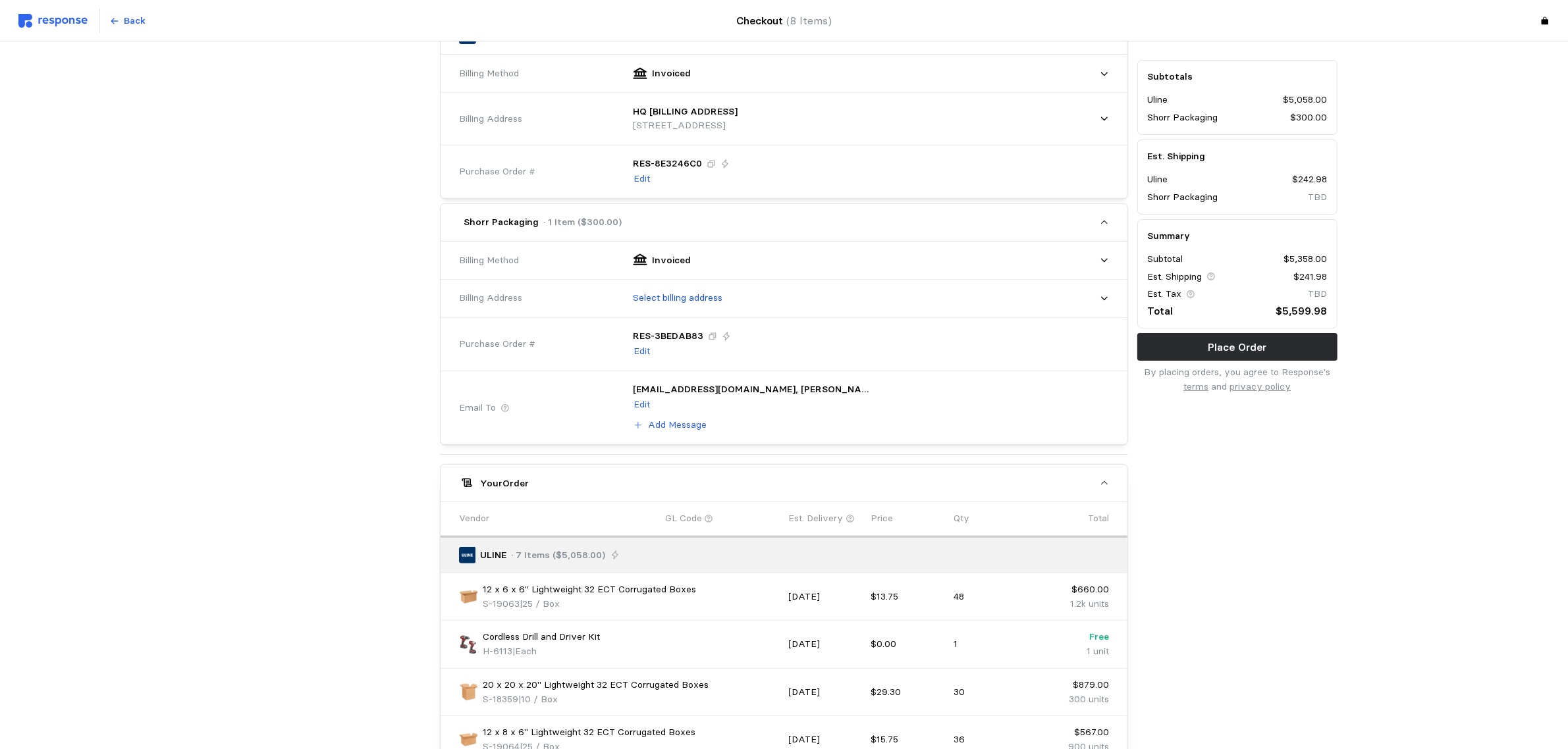
scroll to position [329, 0]
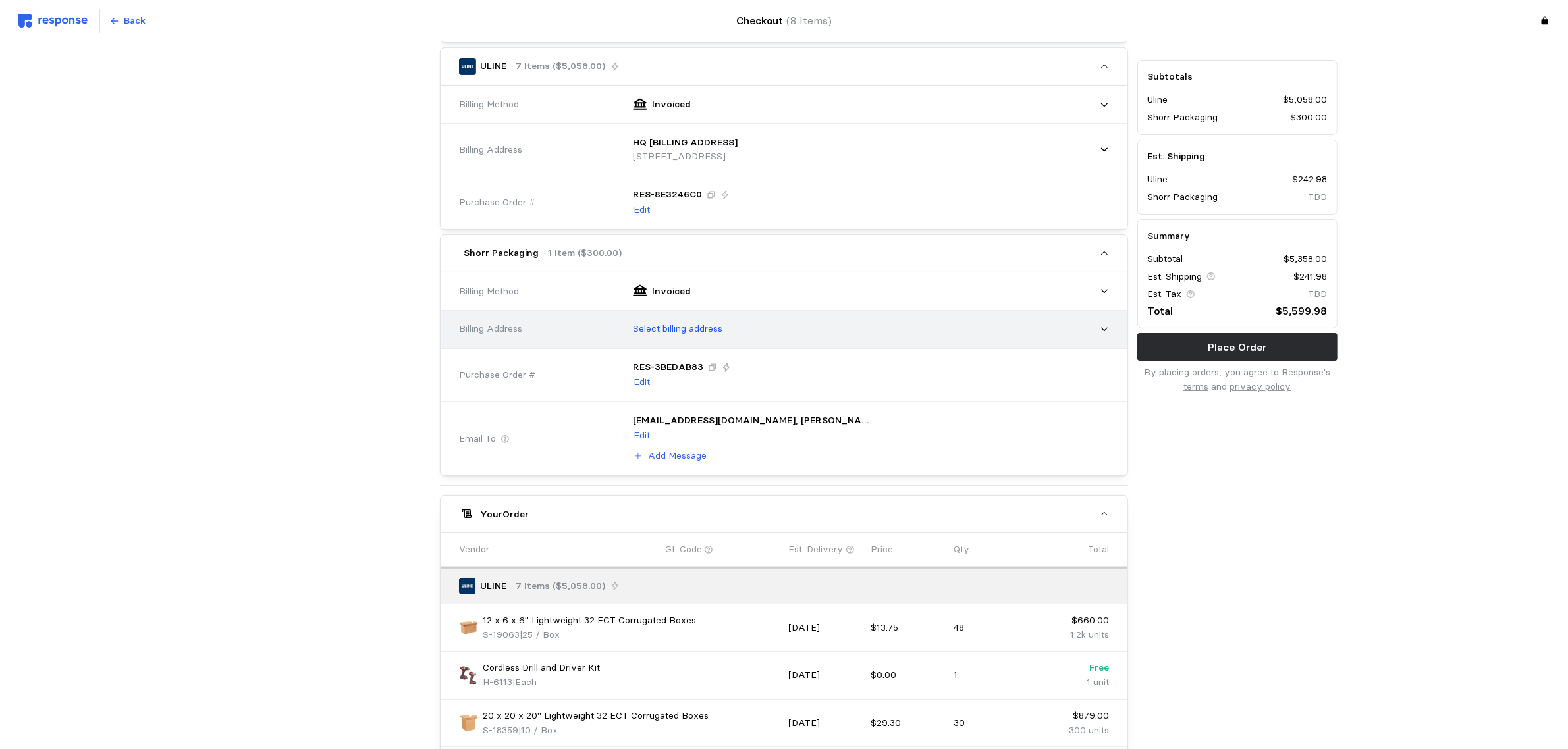
click at [673, 331] on p "Select billing address" at bounding box center [678, 329] width 90 height 15
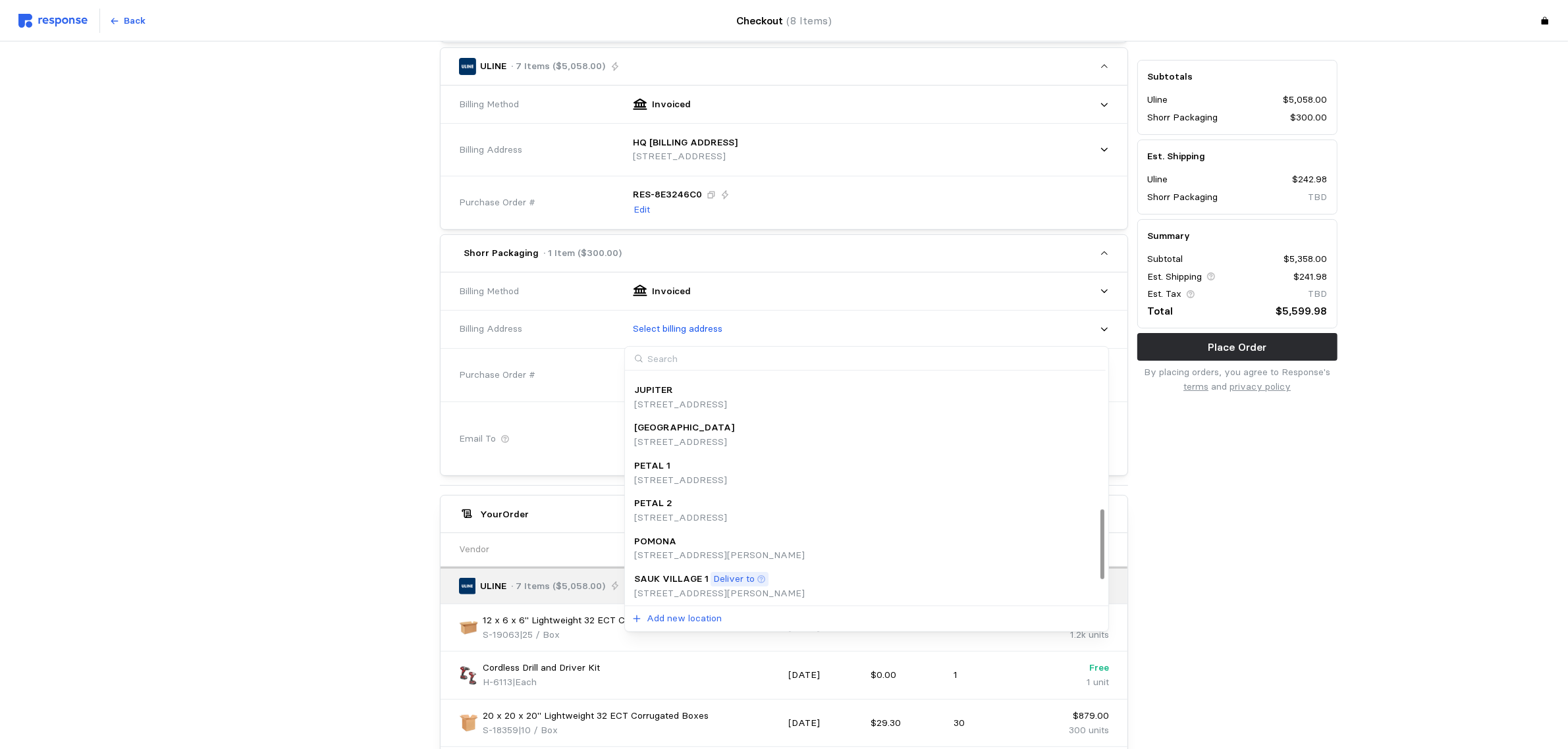
scroll to position [360, 0]
click at [692, 418] on p "[STREET_ADDRESS]" at bounding box center [686, 417] width 104 height 15
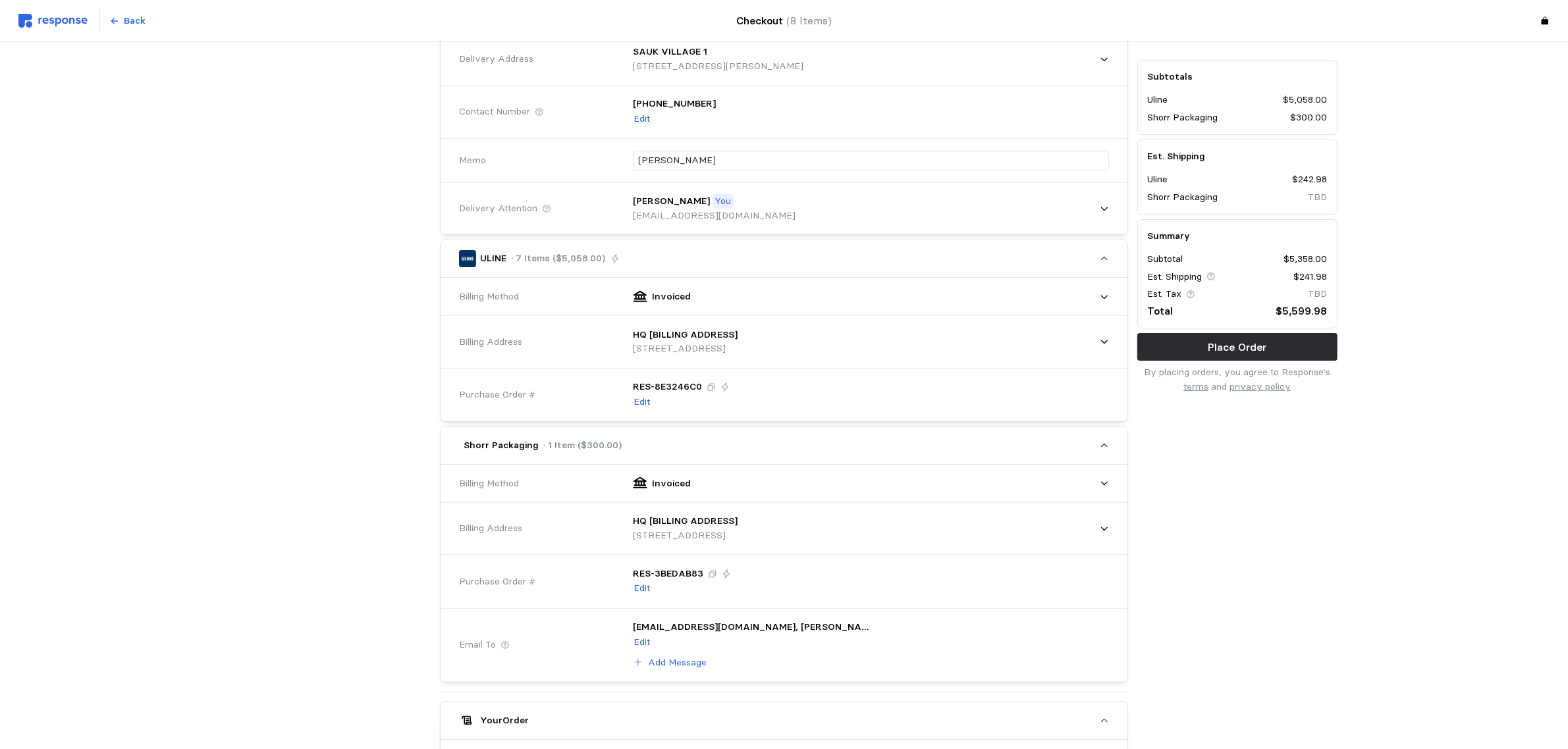
scroll to position [0, 0]
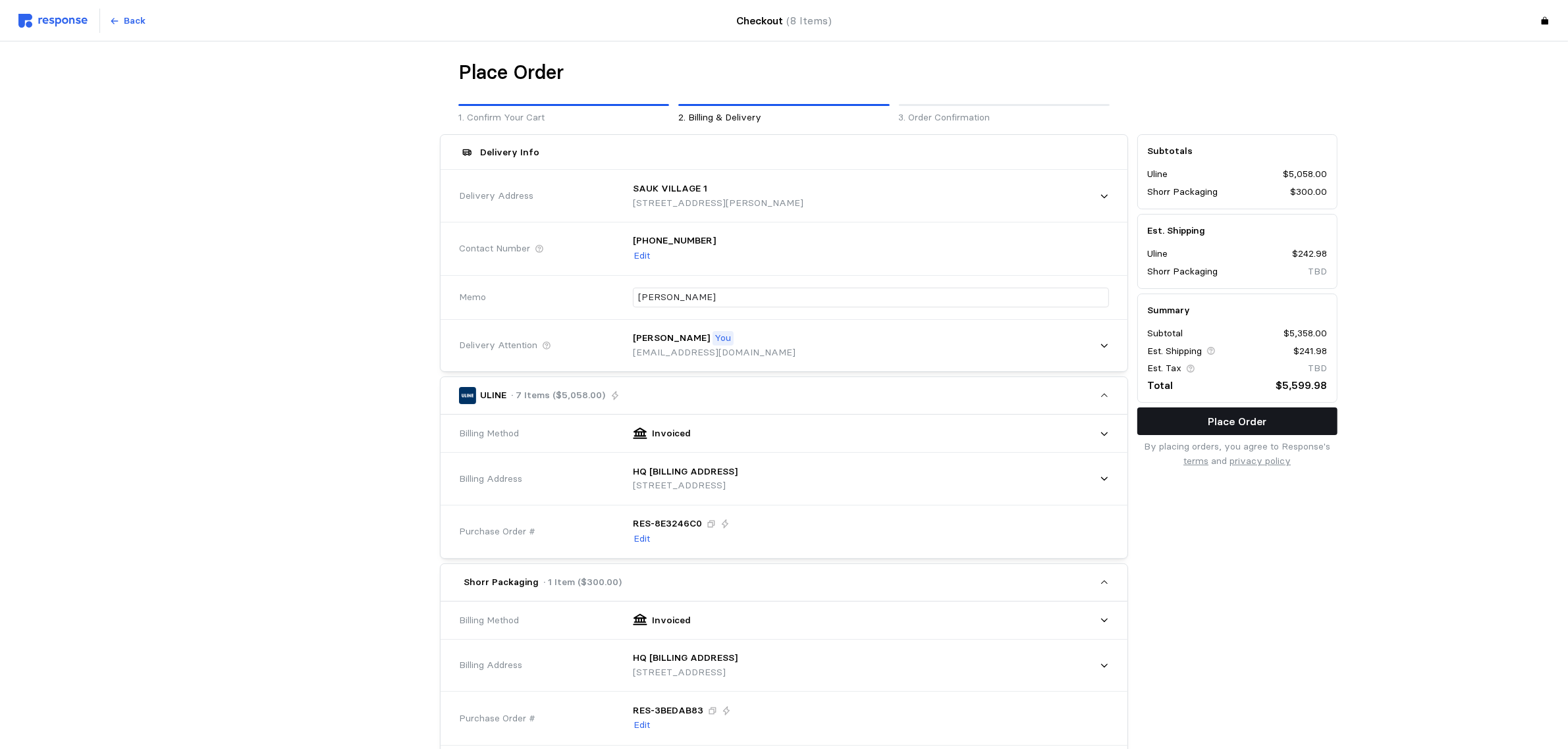
click at [1239, 412] on button "Place Order" at bounding box center [1237, 421] width 200 height 28
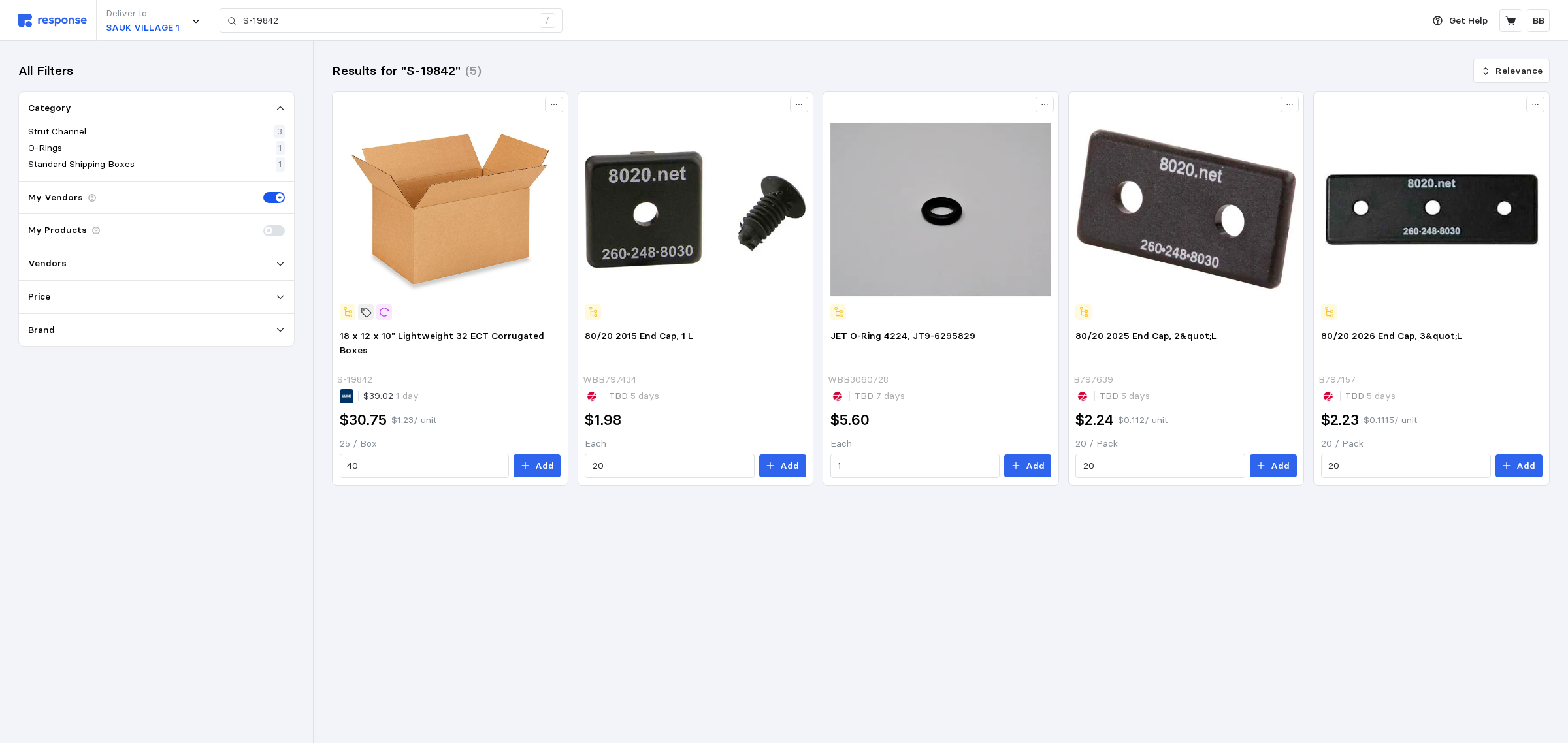
click at [544, 611] on main "Results for "S-19842" (5) Relevance 18 x 12 x 10" Lightweight 32 ECT Corrugated…" at bounding box center [784, 372] width 1568 height 743
